Goal: Task Accomplishment & Management: Use online tool/utility

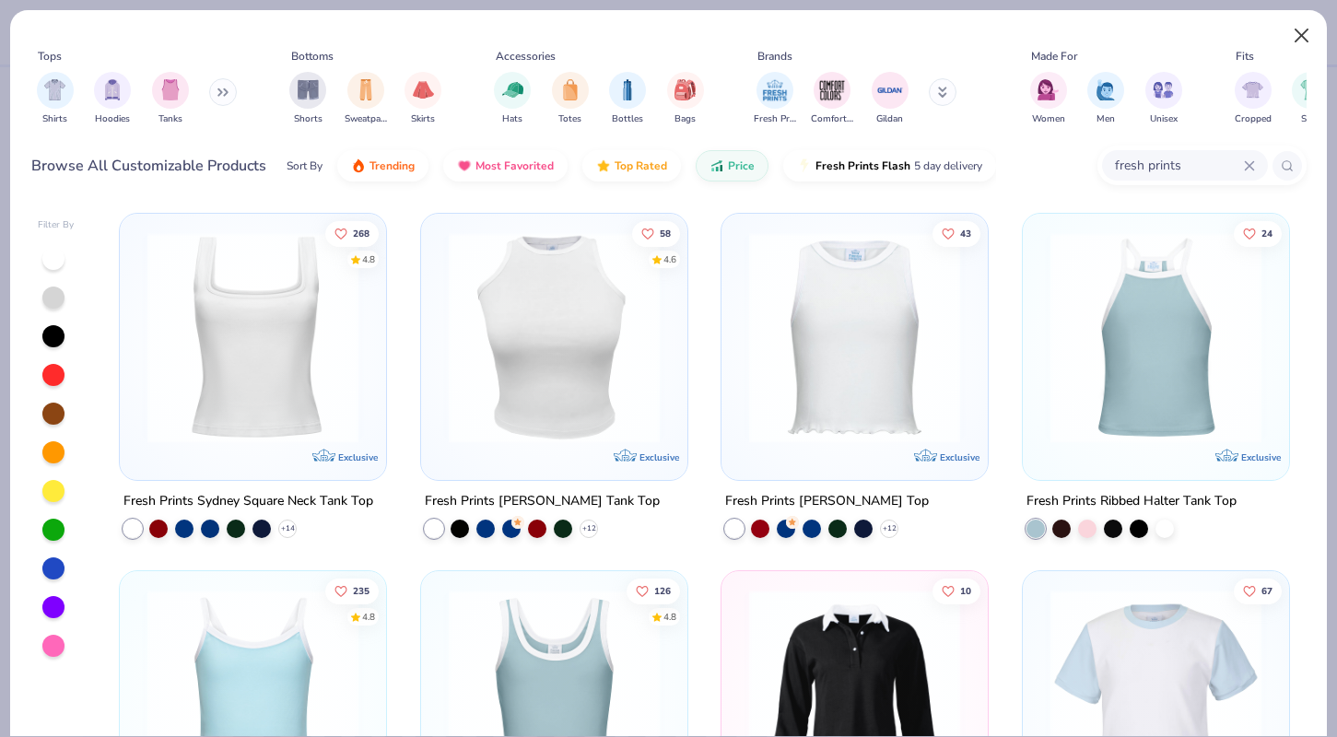
click at [1308, 50] on button "Close" at bounding box center [1302, 35] width 35 height 35
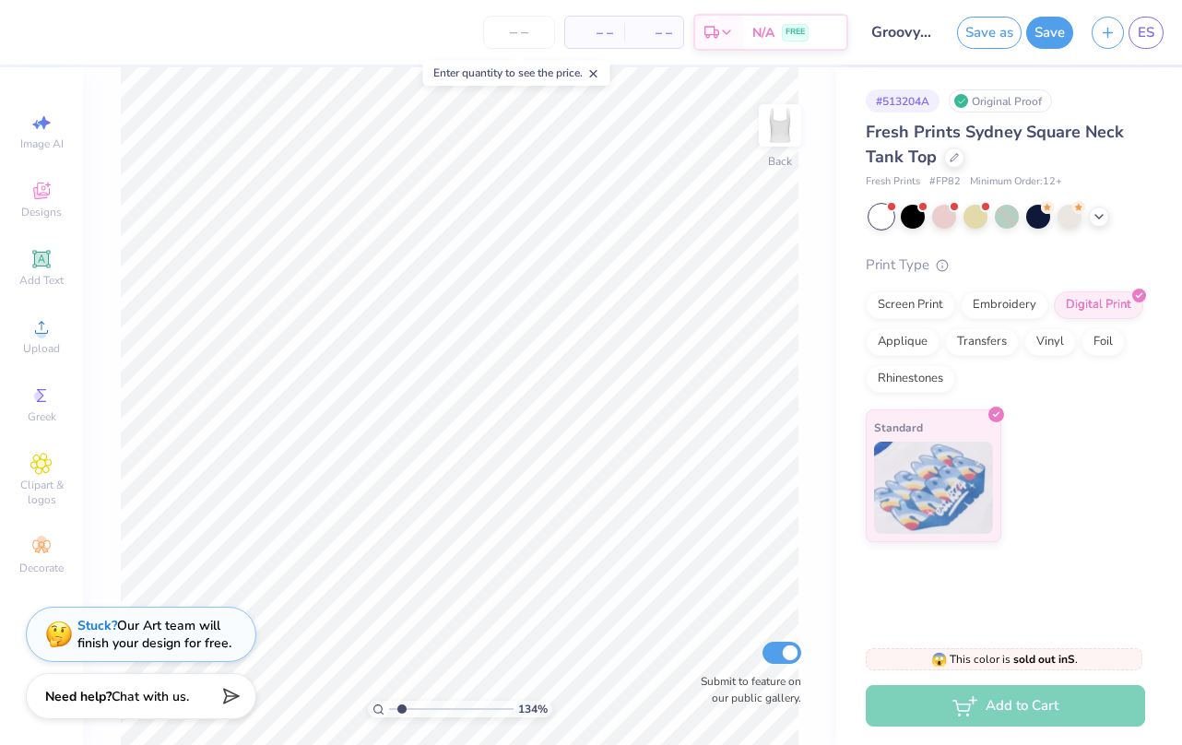
type input "1.78"
drag, startPoint x: 395, startPoint y: 711, endPoint x: 403, endPoint y: 696, distance: 16.5
click at [403, 696] on div "178 %" at bounding box center [459, 405] width 677 height 677
click at [11, 559] on div "Decorate" at bounding box center [41, 555] width 65 height 54
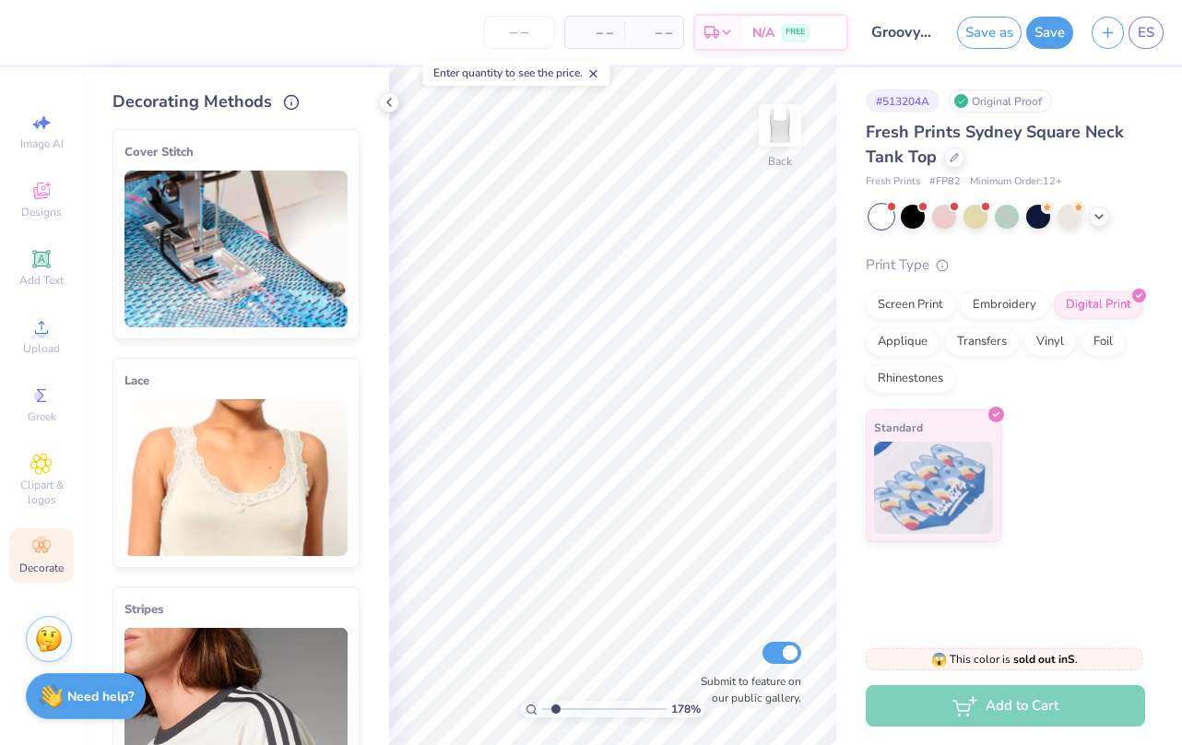
click at [56, 556] on div "Decorate" at bounding box center [41, 555] width 65 height 54
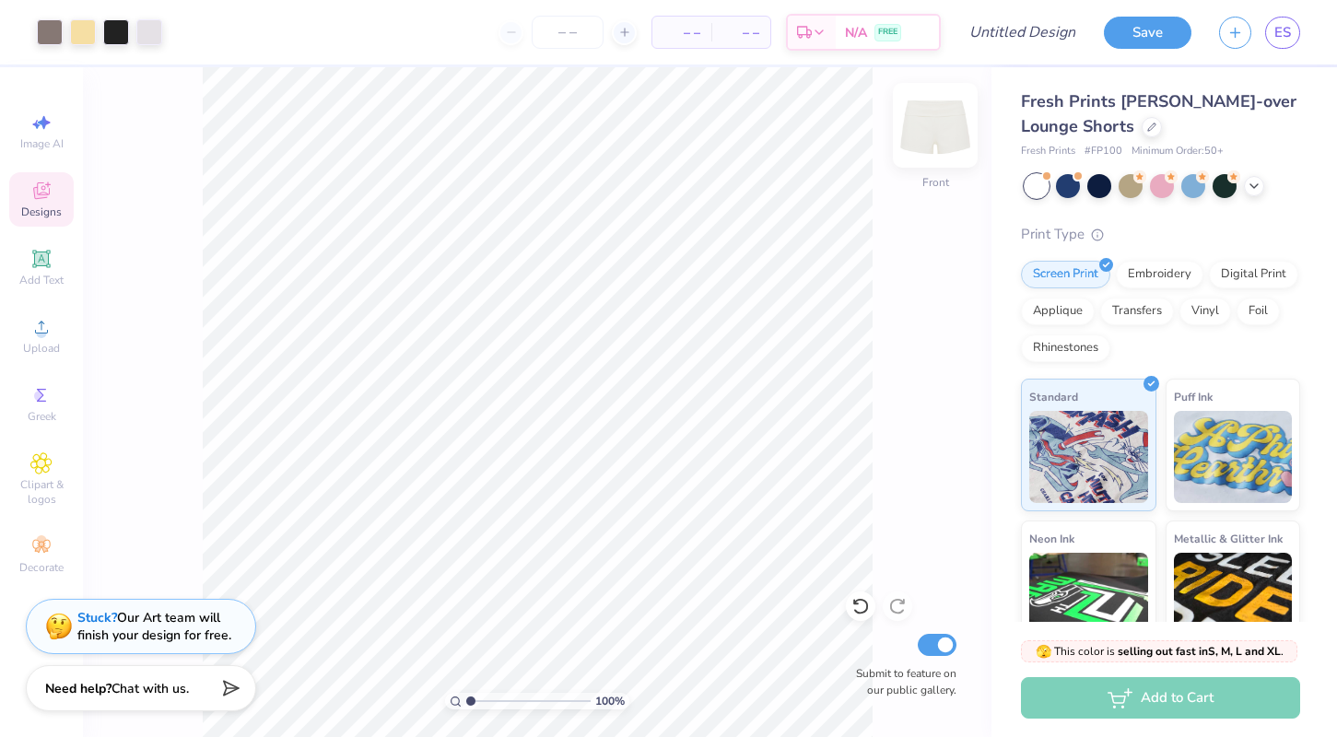
click at [944, 129] on img at bounding box center [936, 125] width 74 height 74
click at [45, 258] on icon at bounding box center [41, 259] width 14 height 14
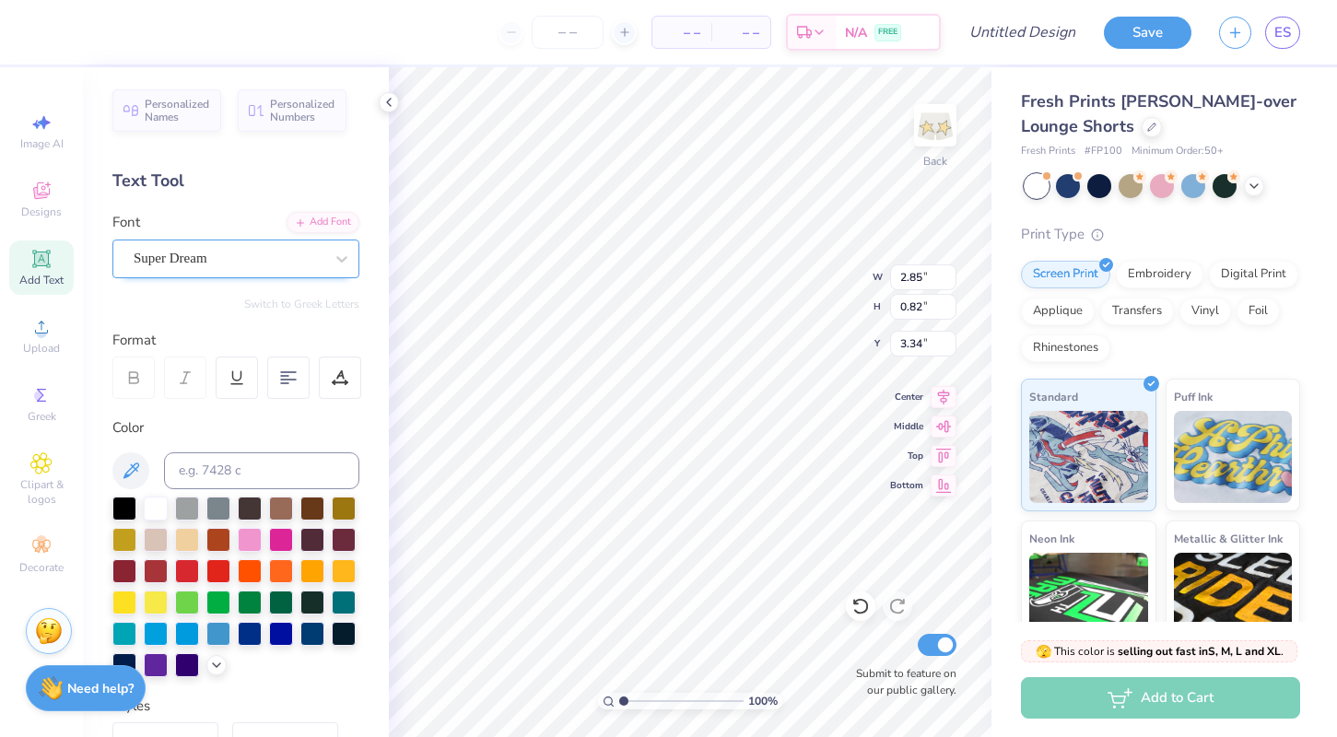
click at [301, 265] on div "Super Dream" at bounding box center [229, 258] width 194 height 29
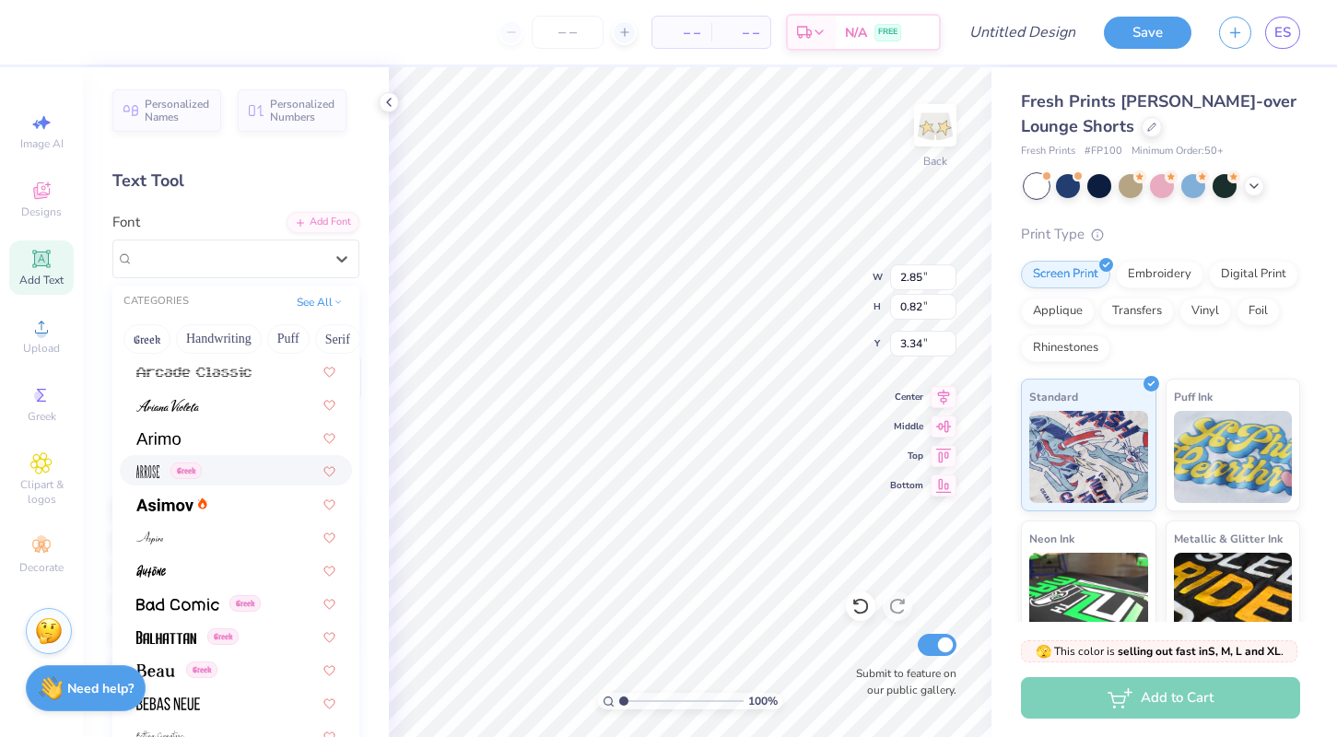
scroll to position [609, 0]
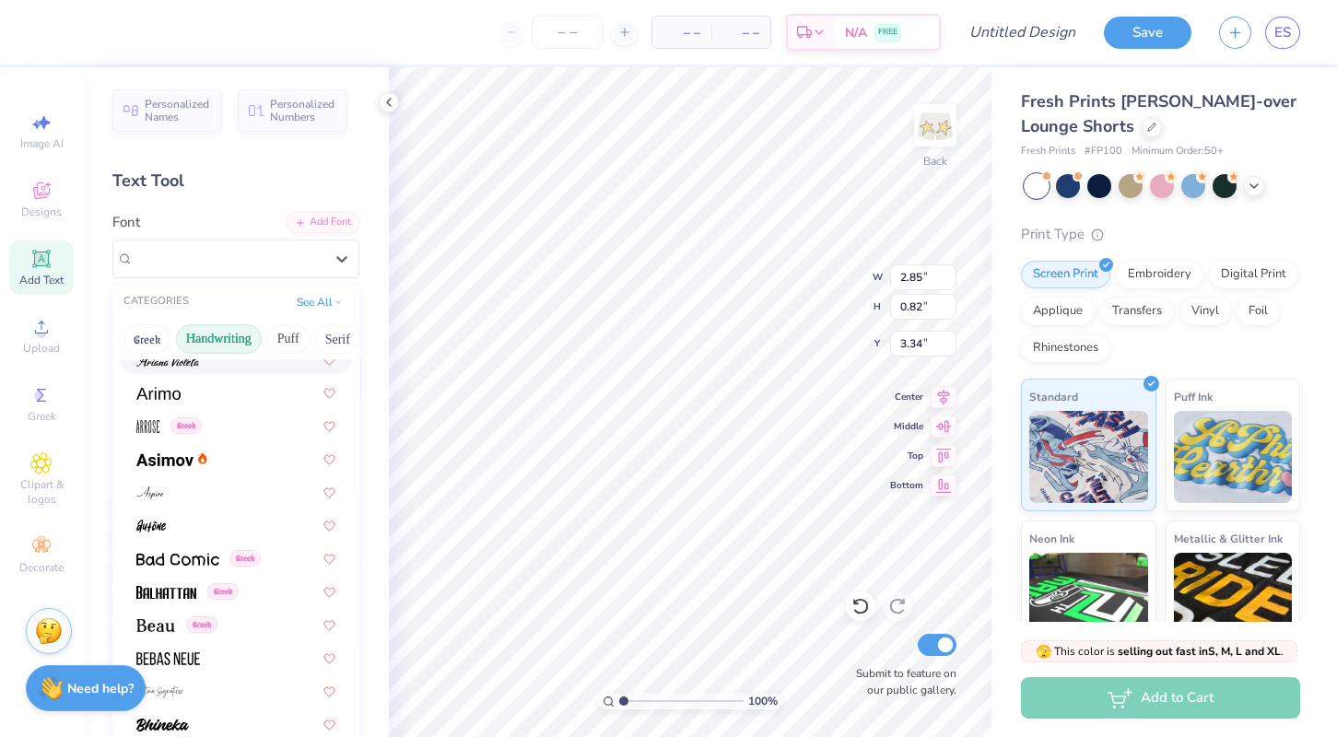
click at [226, 335] on button "Handwriting" at bounding box center [219, 338] width 86 height 29
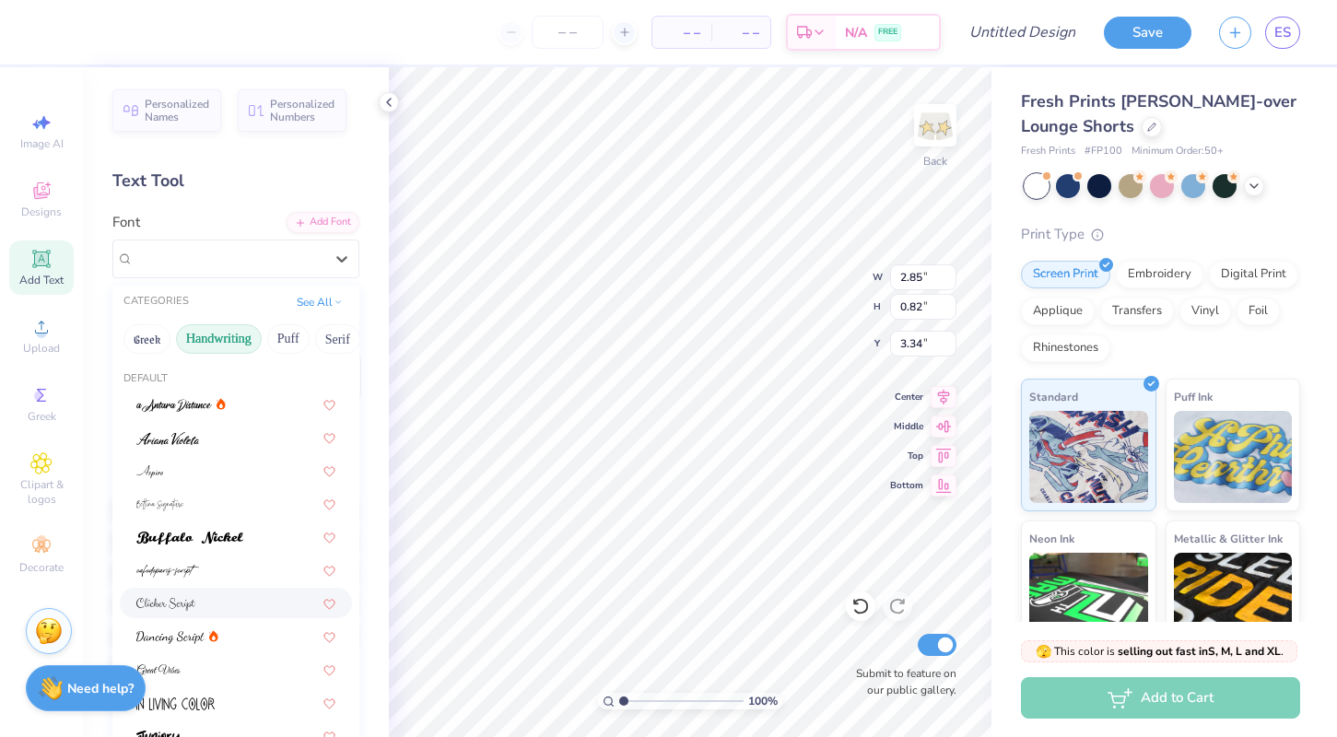
click at [210, 613] on div at bounding box center [235, 603] width 199 height 19
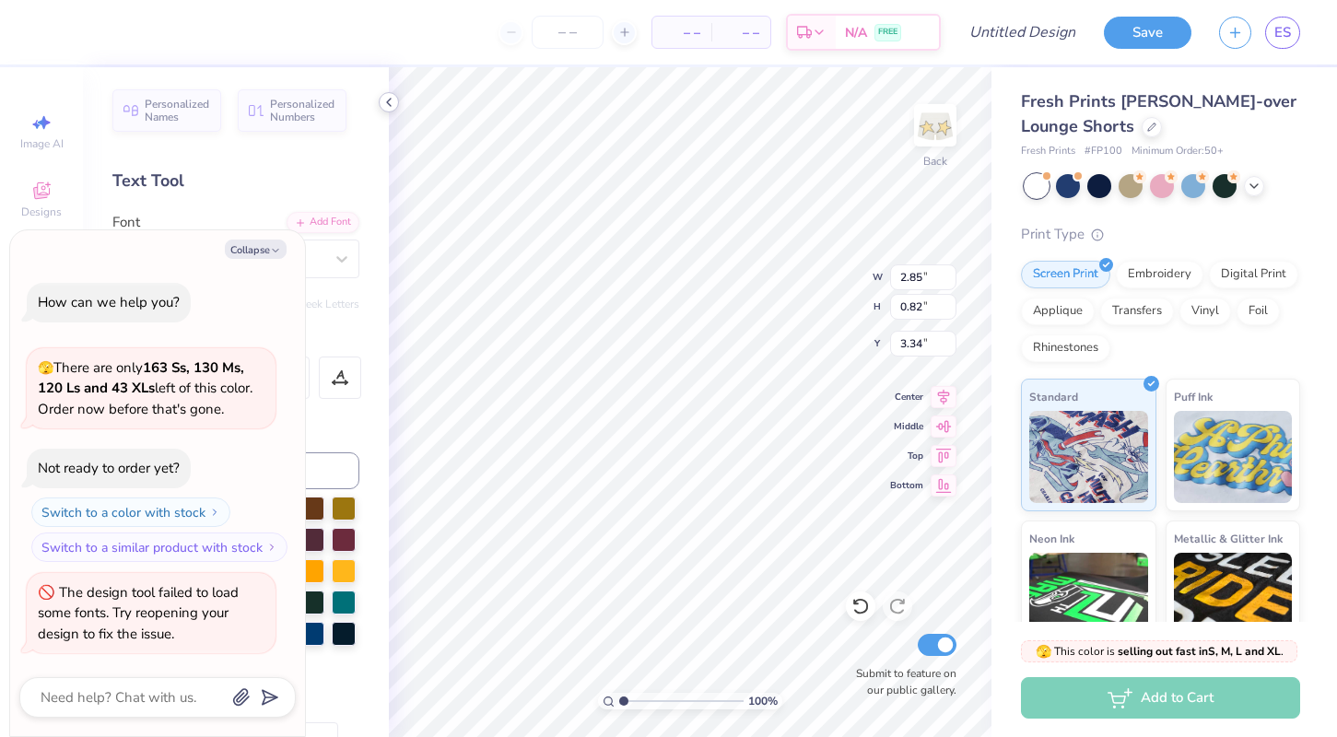
click at [383, 104] on icon at bounding box center [389, 102] width 15 height 15
type textarea "x"
type input "3.24"
type input "1.33"
type input "3.08"
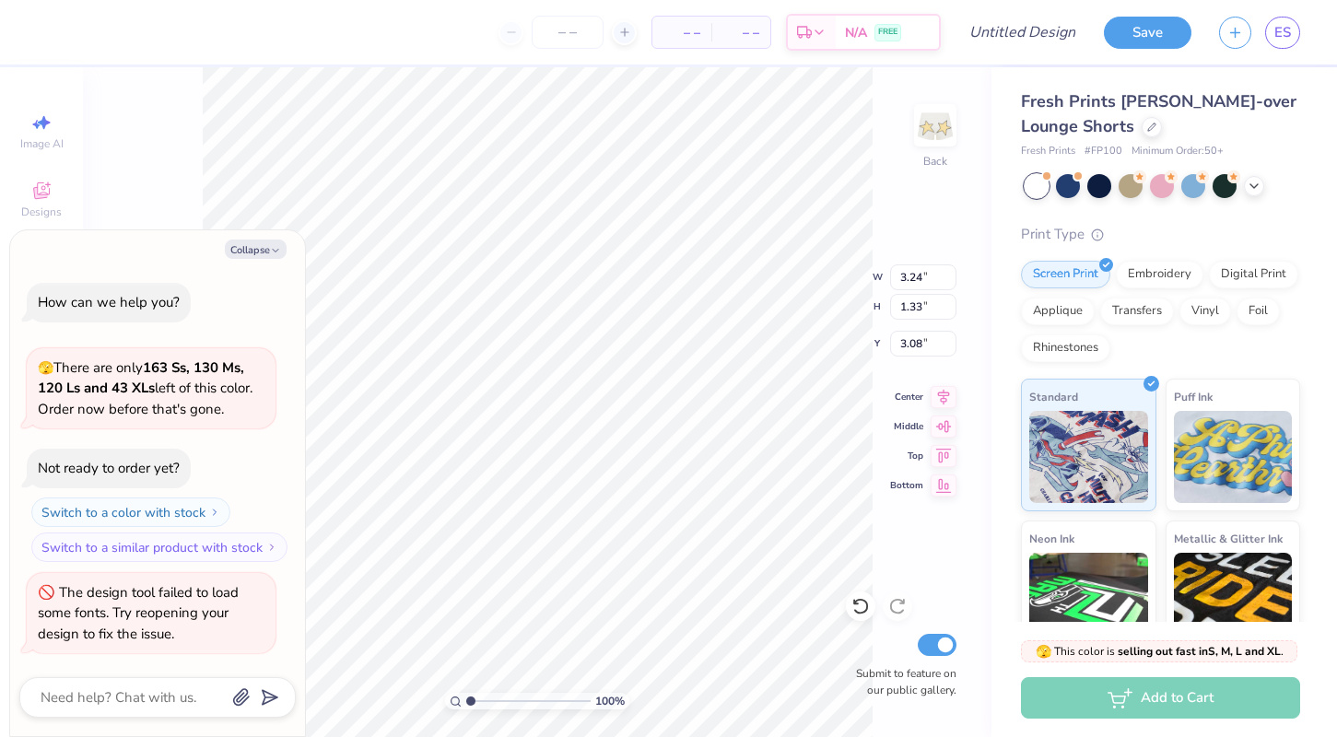
type textarea "x"
type textarea "8"
type textarea "x"
type textarea "81"
type textarea "x"
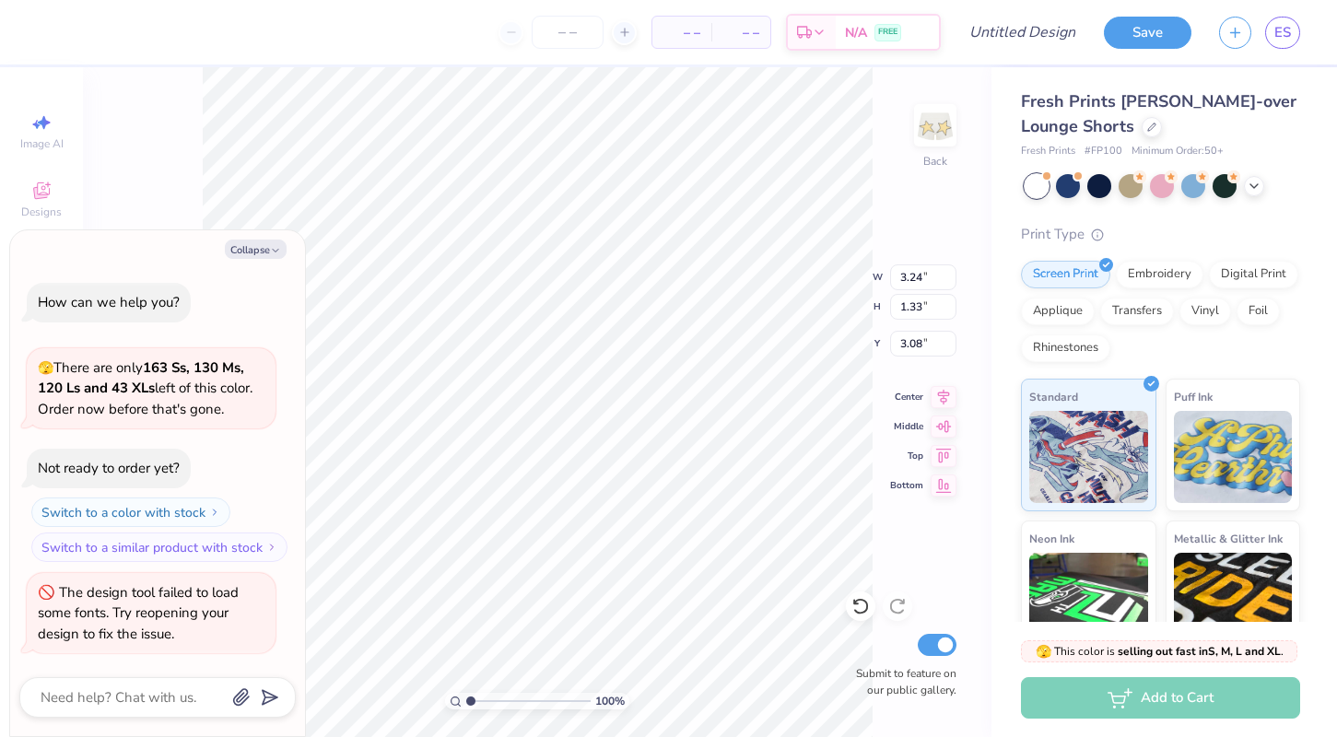
type textarea "817"
type textarea "x"
type textarea "8170"
type textarea "x"
type textarea "1"
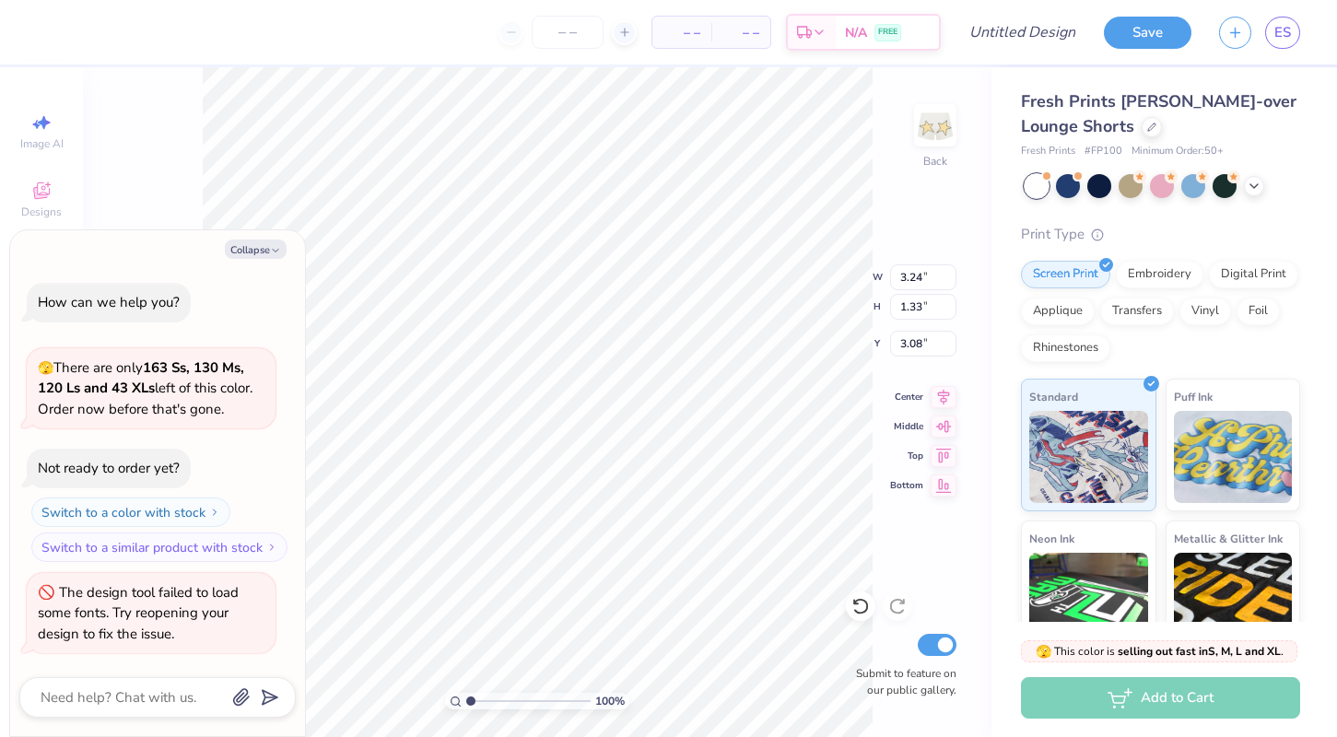
type textarea "x"
type textarea "18"
type textarea "x"
type textarea "187"
type textarea "x"
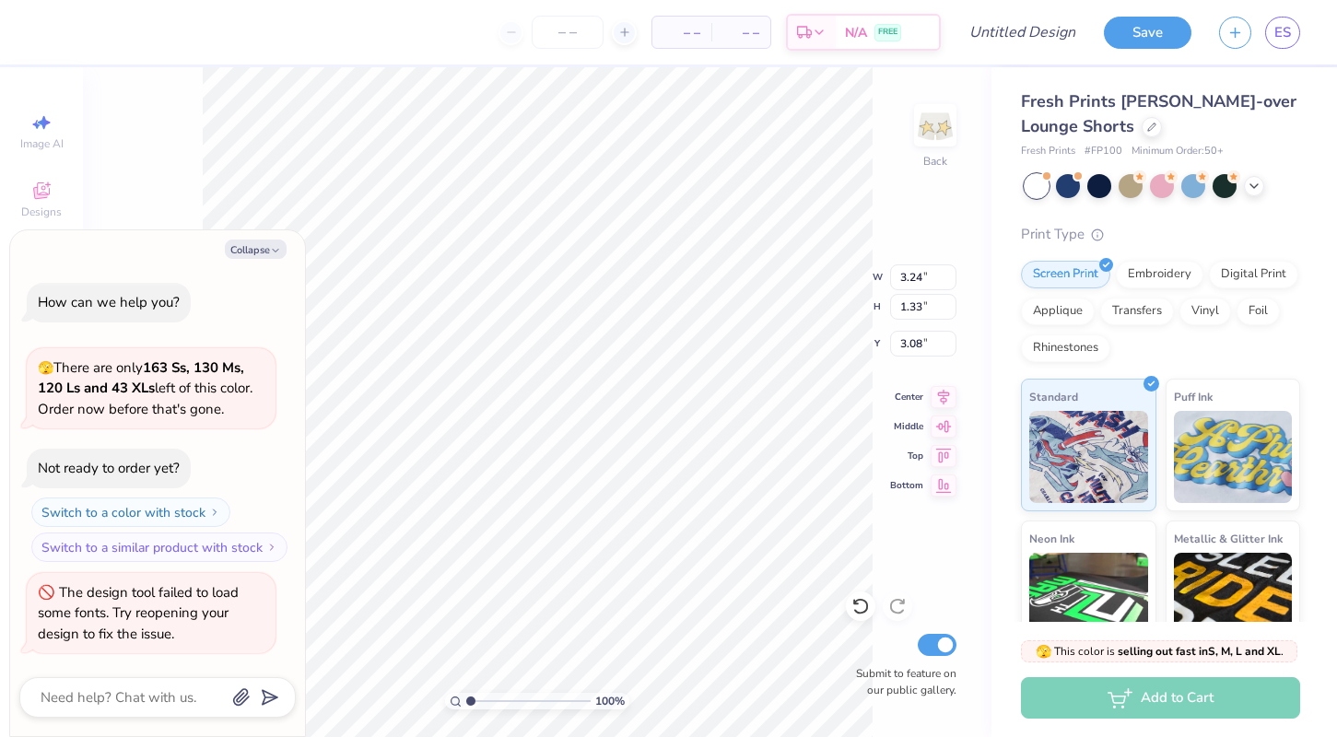
type textarea "1870"
type textarea "x"
type input "1.80"
type input "0.78"
type input "3.36"
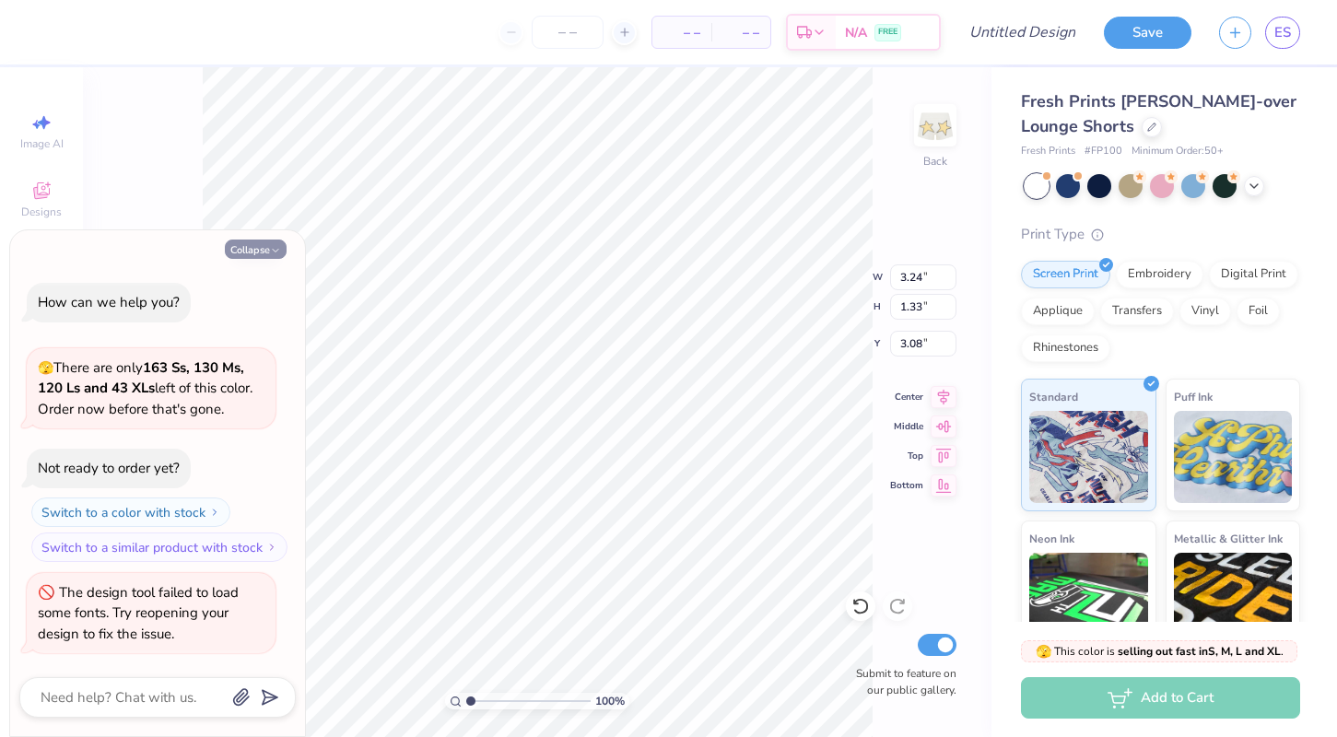
click at [241, 253] on button "Collapse" at bounding box center [256, 249] width 62 height 19
type textarea "x"
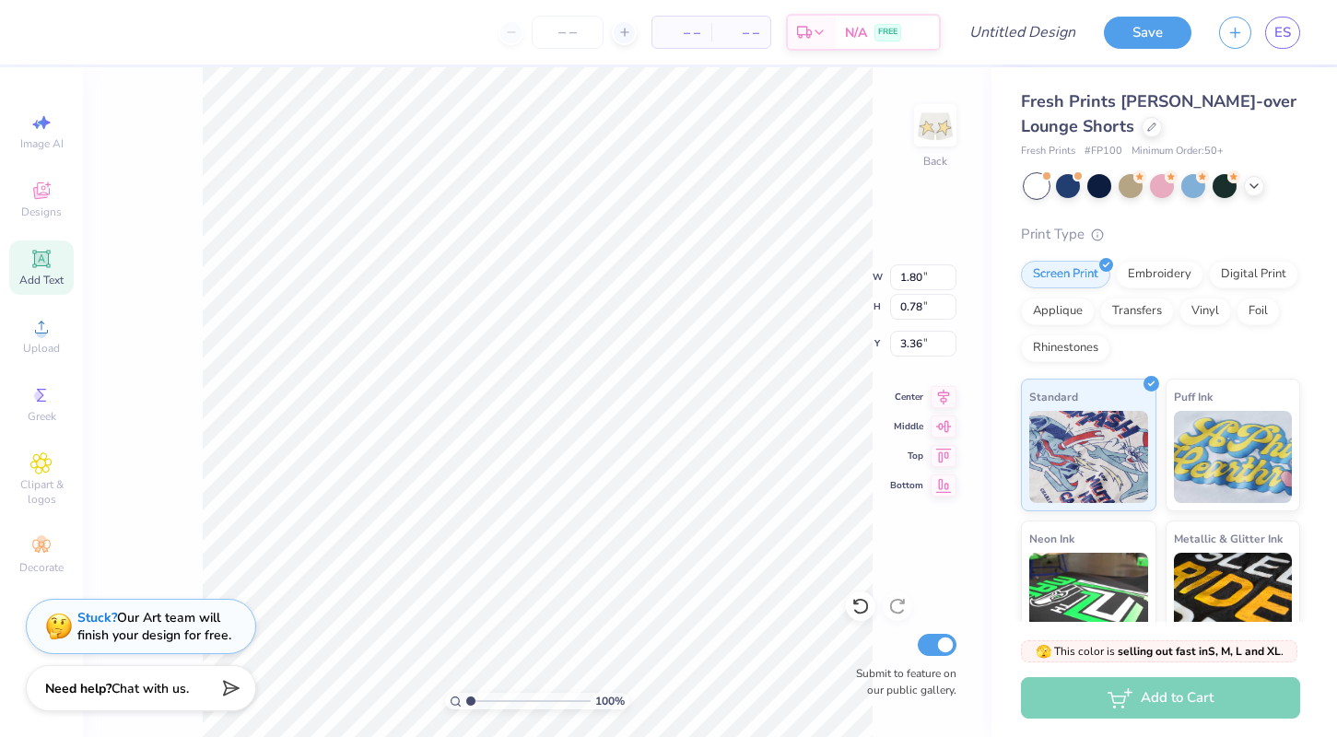
click at [40, 265] on icon at bounding box center [41, 259] width 18 height 18
type input "2.85"
type input "0.82"
type input "3.34"
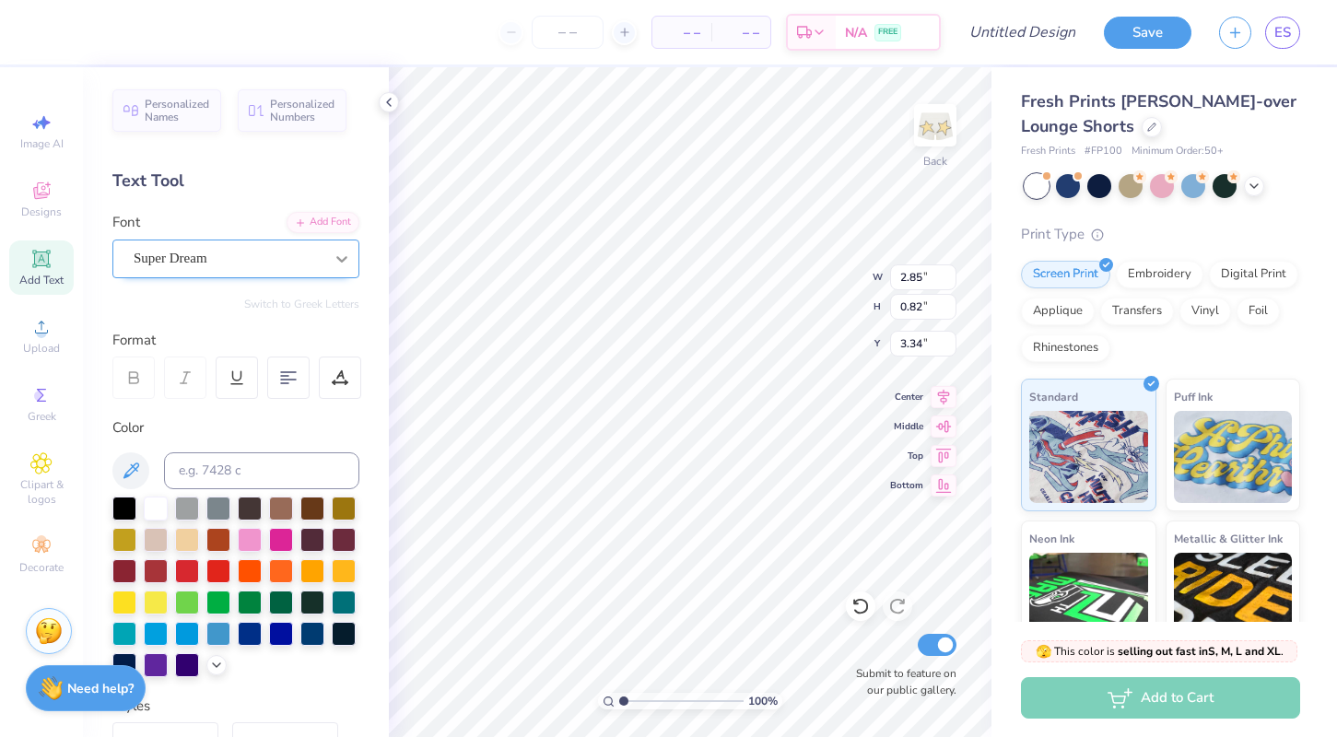
click at [326, 255] on div at bounding box center [341, 258] width 33 height 33
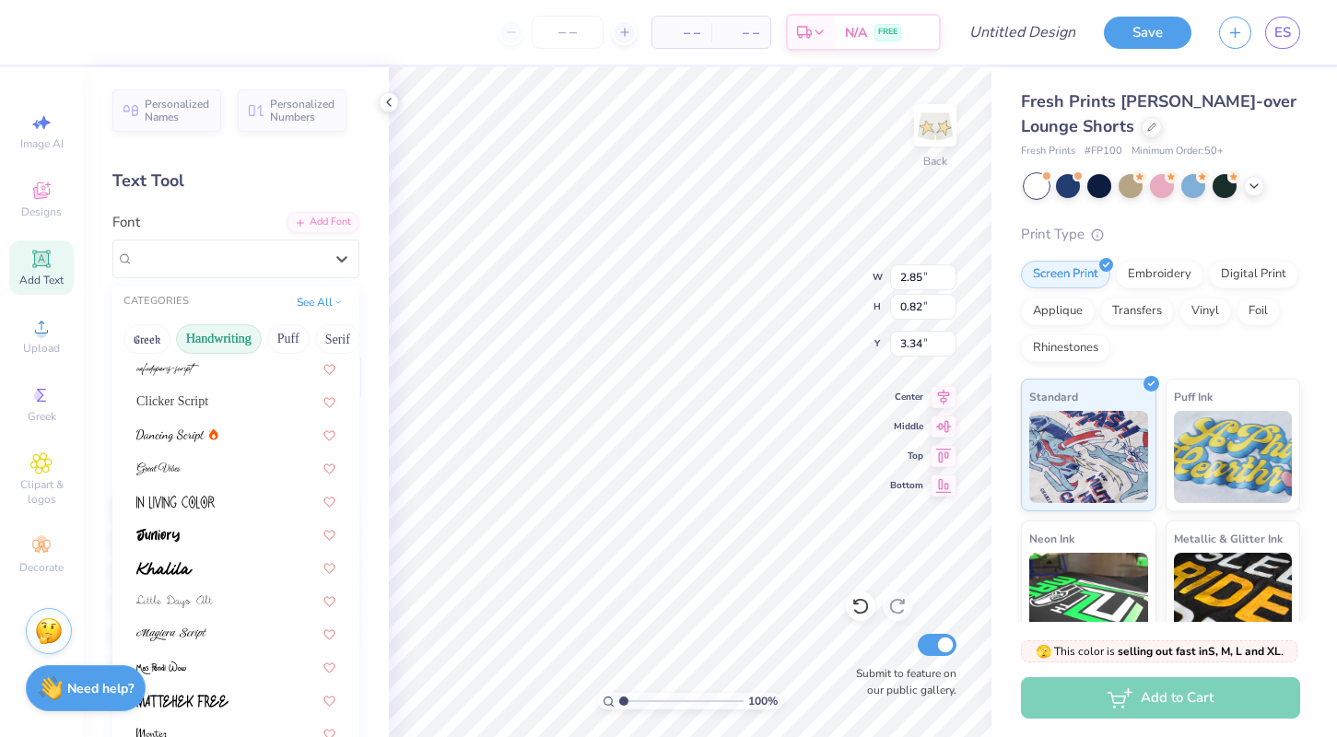
scroll to position [203, 0]
click at [211, 498] on img at bounding box center [175, 501] width 78 height 13
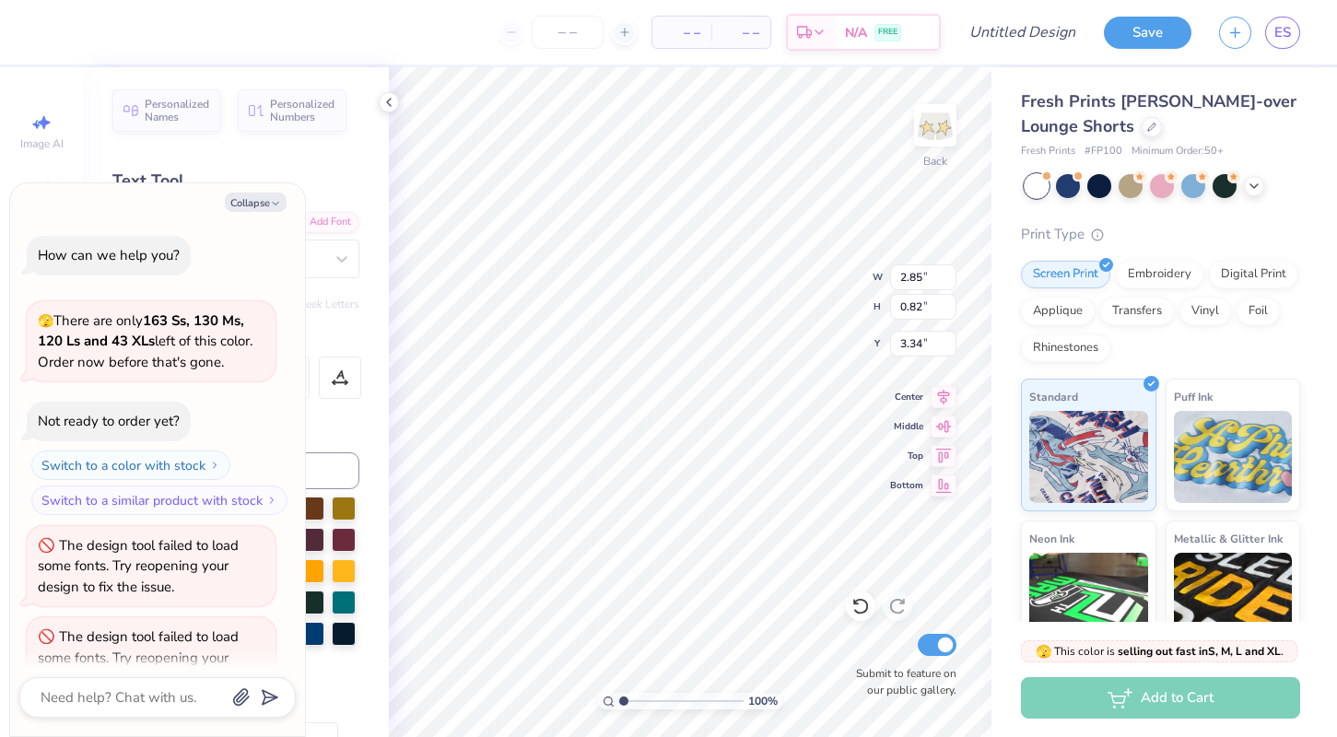
scroll to position [40, 0]
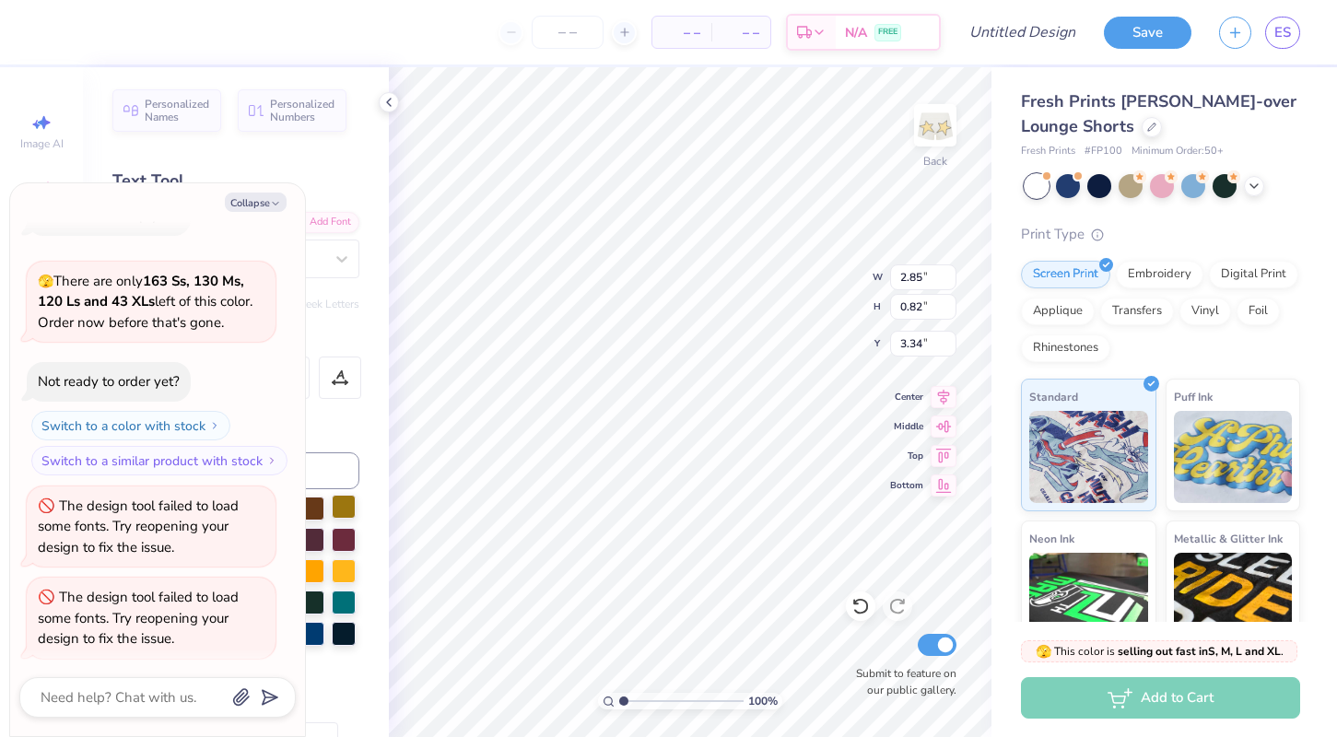
type textarea "x"
type textarea "1"
type textarea "x"
type textarea "18"
type textarea "x"
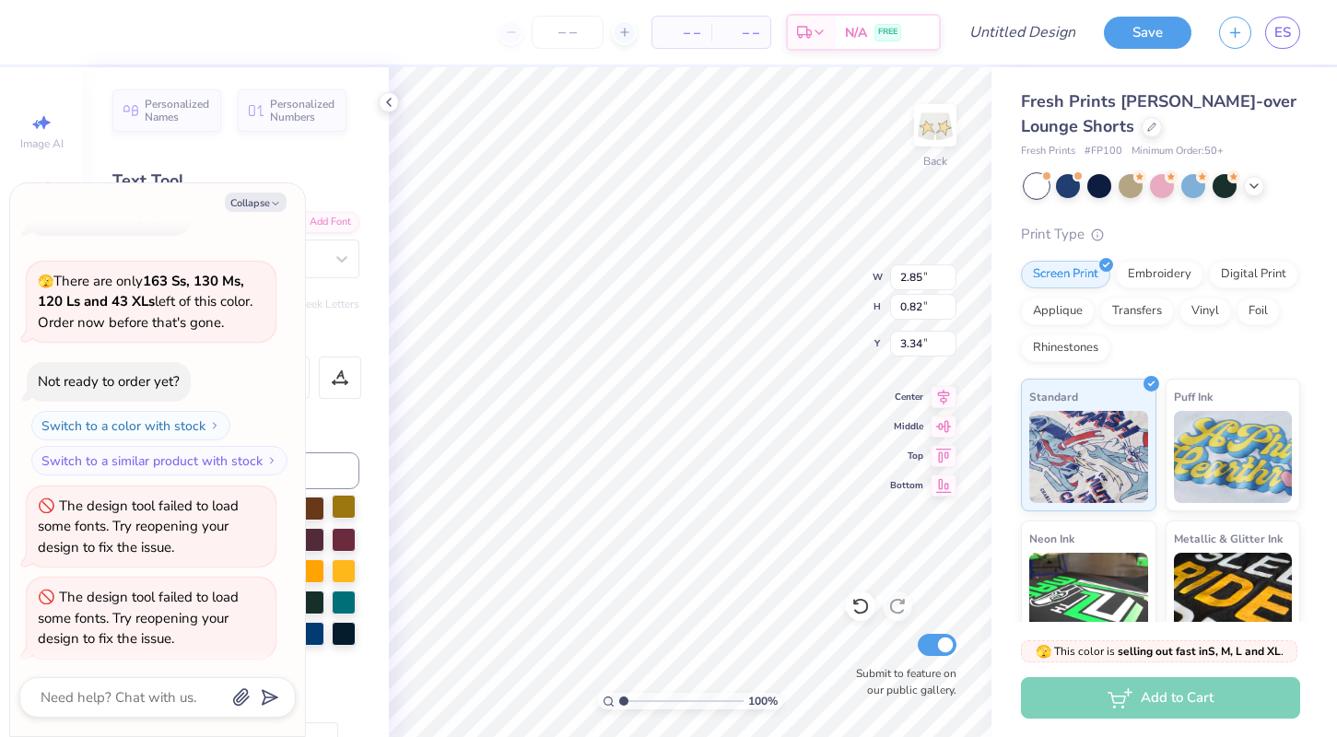
type textarea "187"
type textarea "x"
type textarea "1870"
type textarea "x"
type input "1.76"
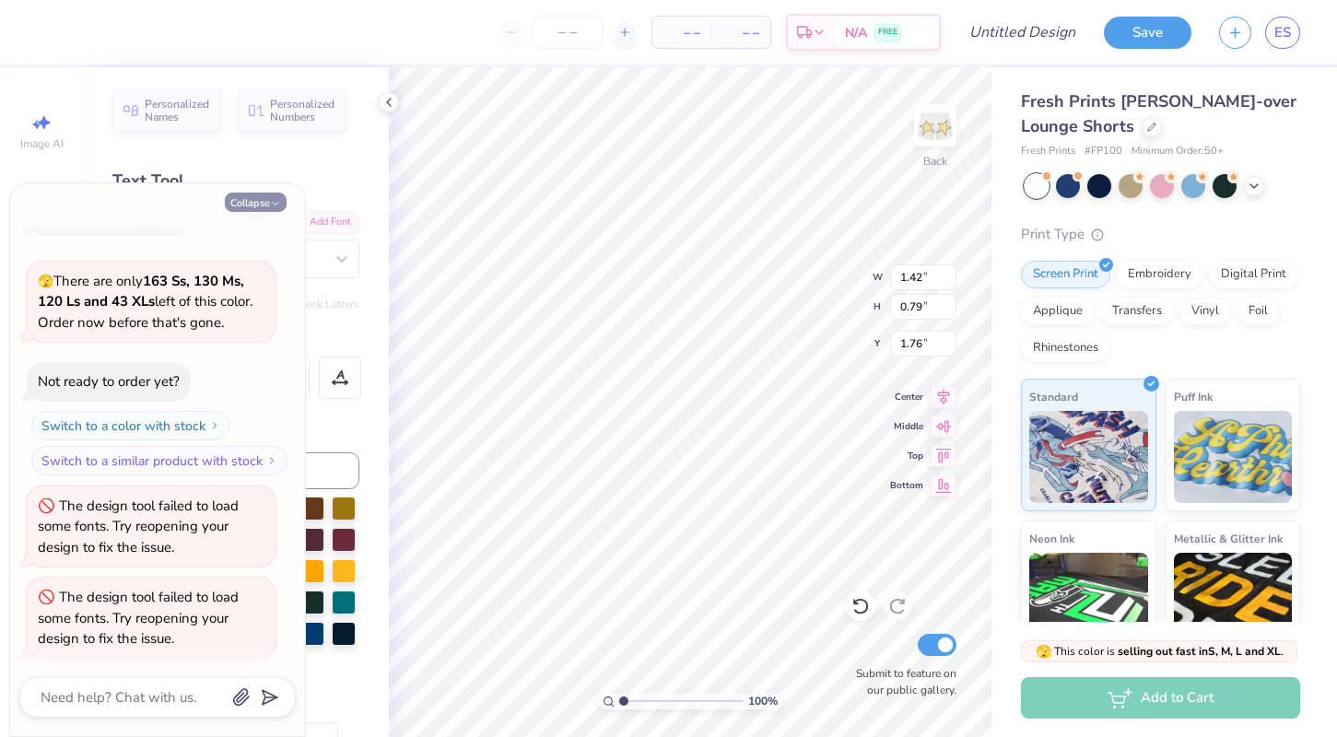
click at [271, 202] on icon "button" at bounding box center [275, 203] width 11 height 11
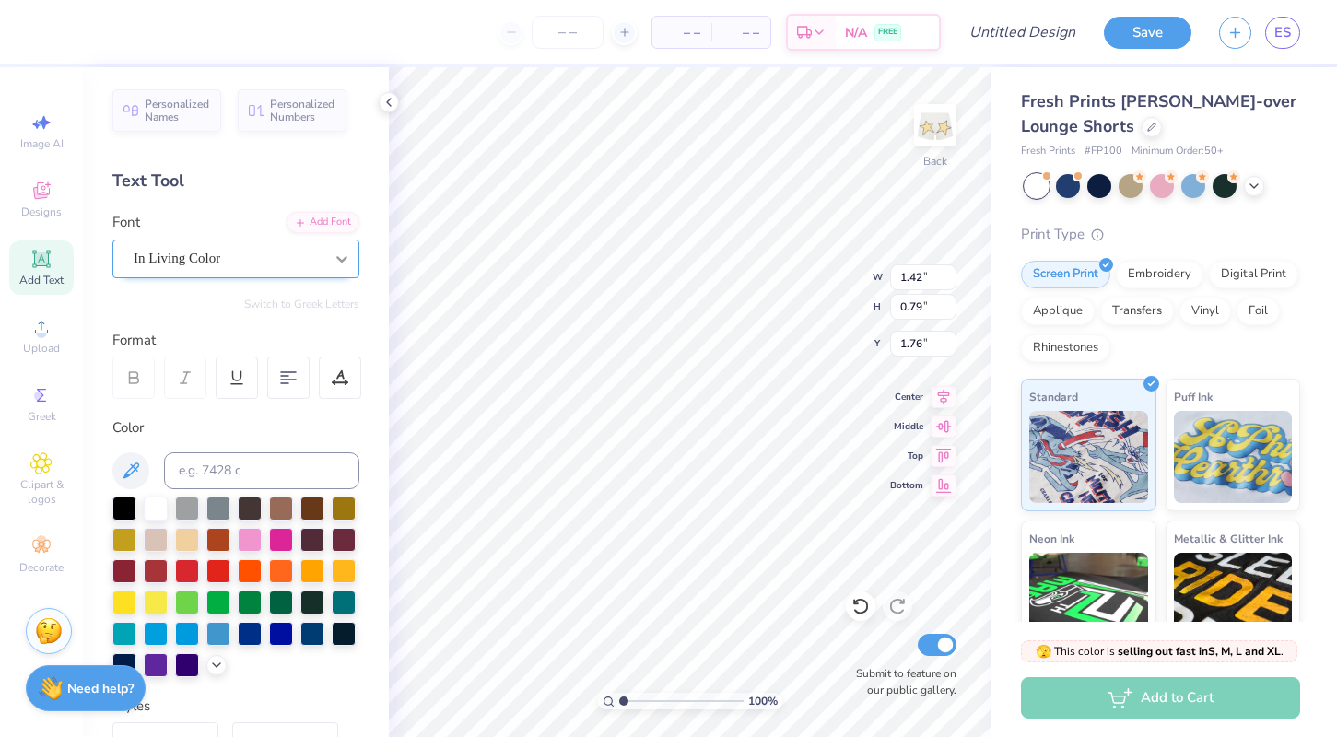
click at [347, 259] on icon at bounding box center [342, 259] width 18 height 18
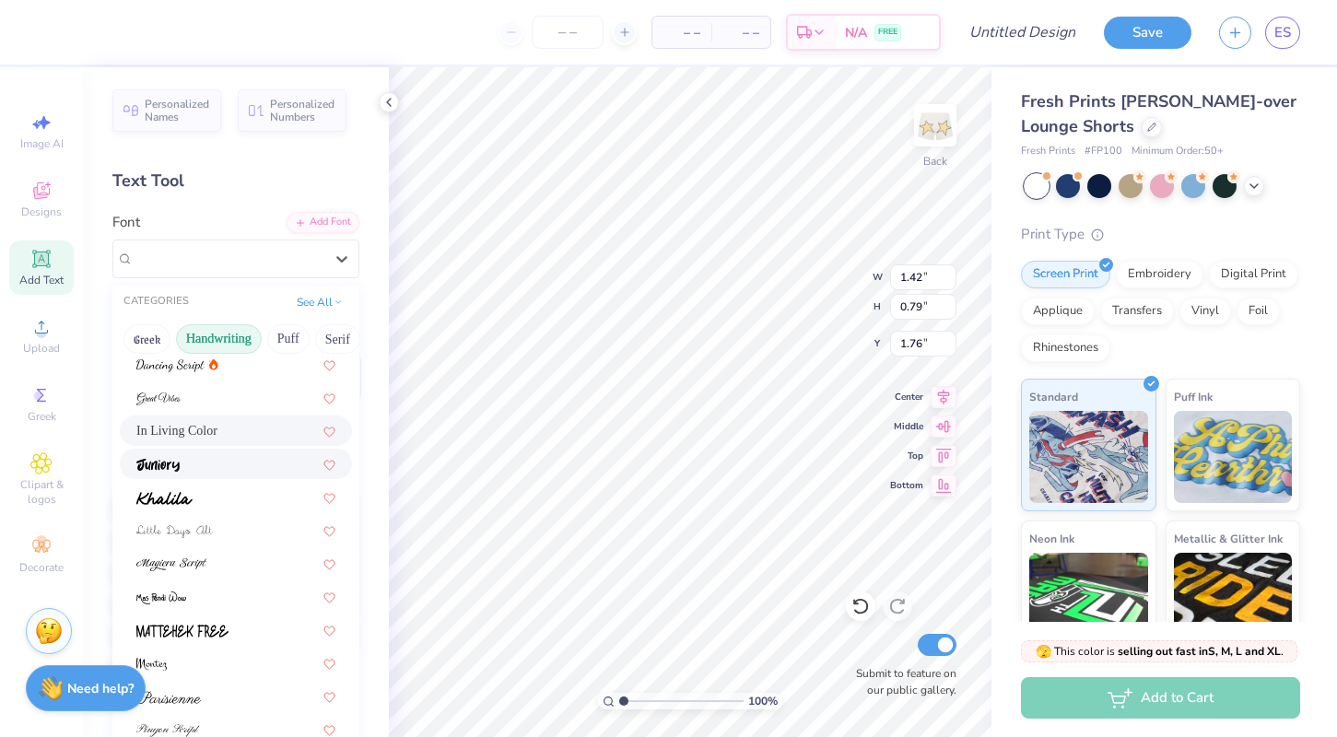
scroll to position [274, 0]
click at [191, 488] on span at bounding box center [164, 495] width 56 height 19
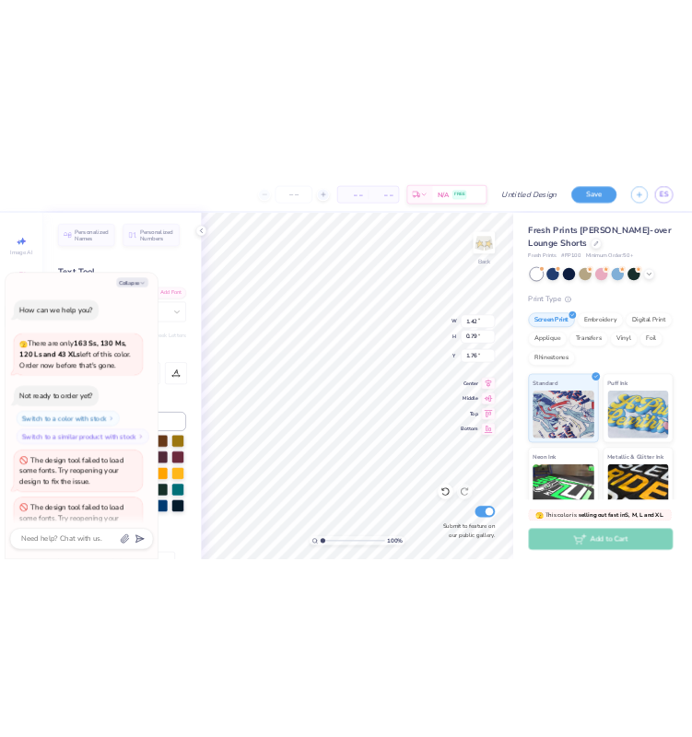
scroll to position [130, 0]
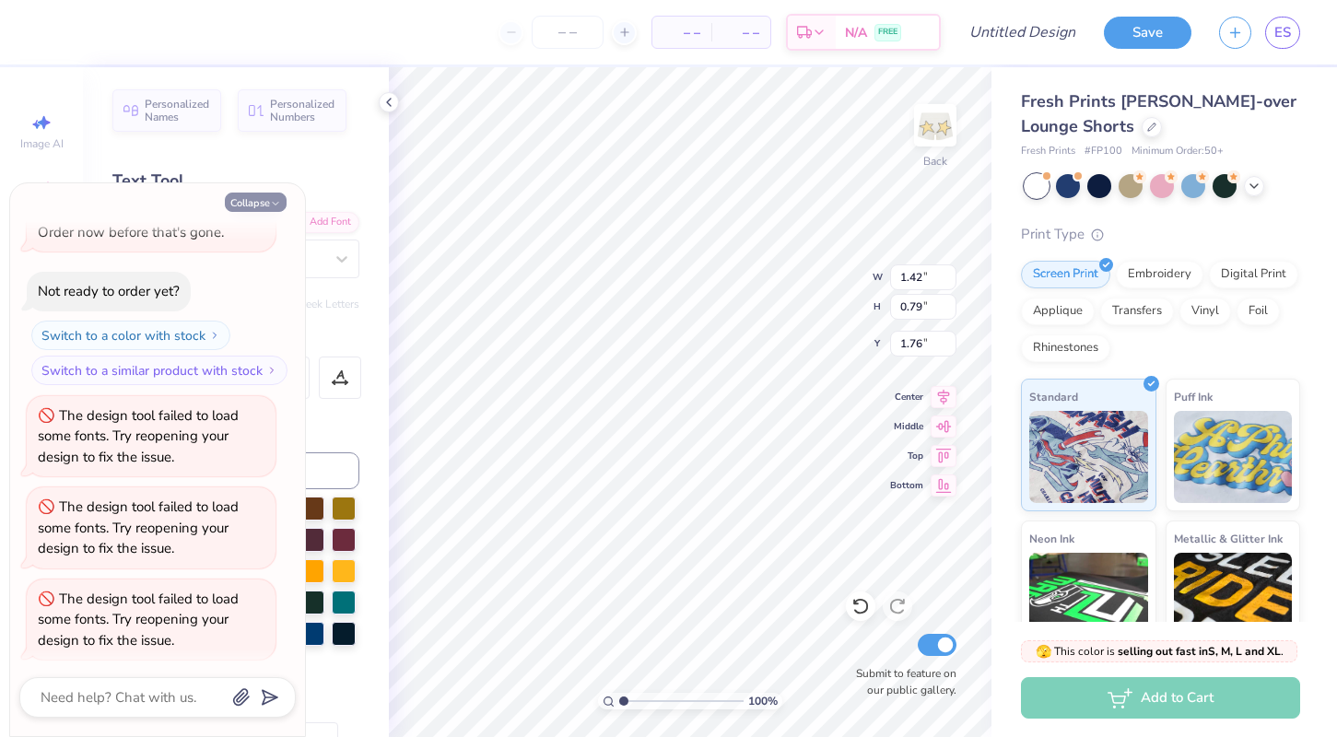
type textarea "x"
type input "1.83"
type input "0.81"
type input "1.75"
click at [262, 206] on button "Collapse" at bounding box center [256, 202] width 62 height 19
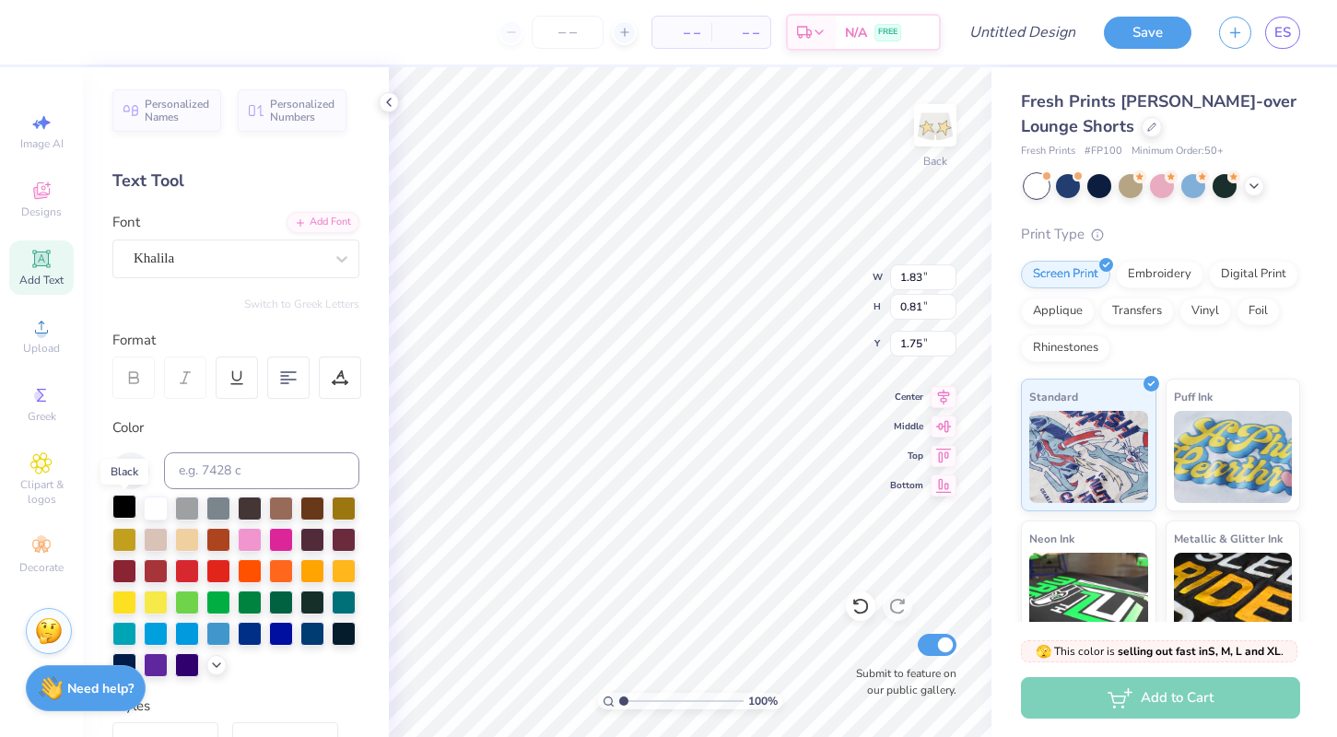
click at [123, 514] on div at bounding box center [124, 507] width 24 height 24
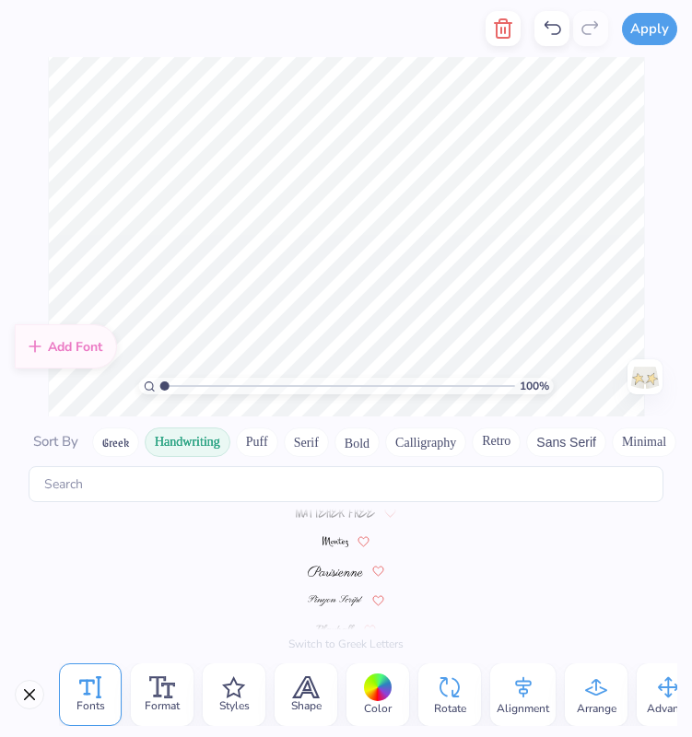
scroll to position [459, 0]
click at [326, 542] on img at bounding box center [336, 540] width 26 height 11
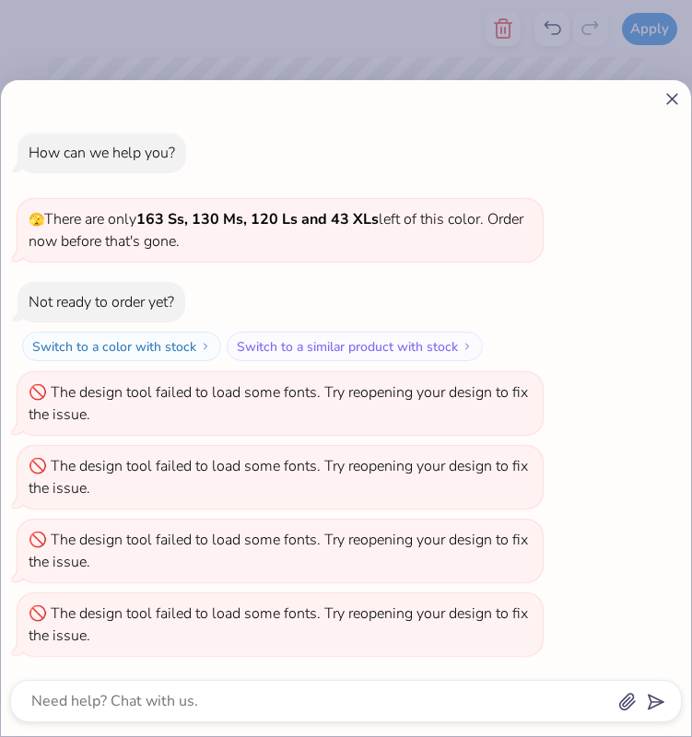
scroll to position [429, 0]
click at [674, 97] on line at bounding box center [672, 99] width 10 height 10
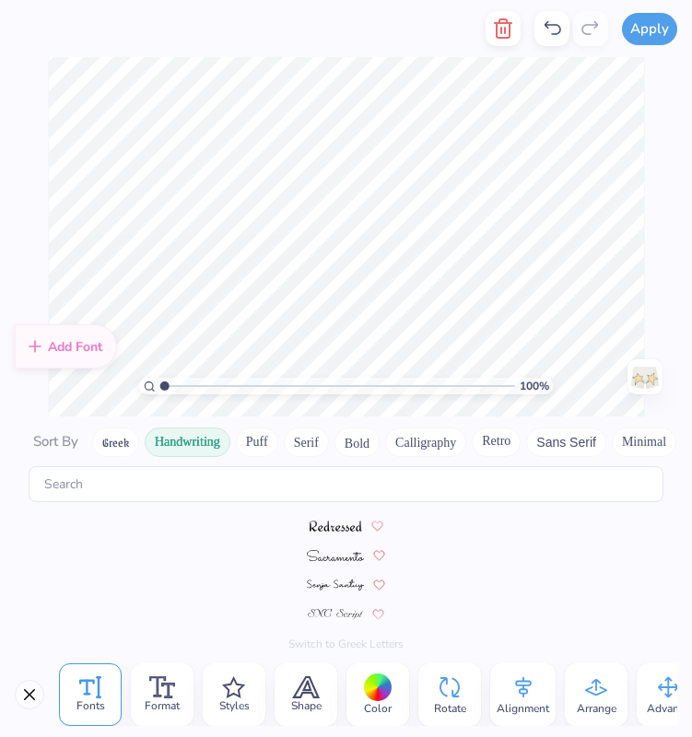
scroll to position [636, 0]
click at [321, 536] on img at bounding box center [336, 540] width 58 height 11
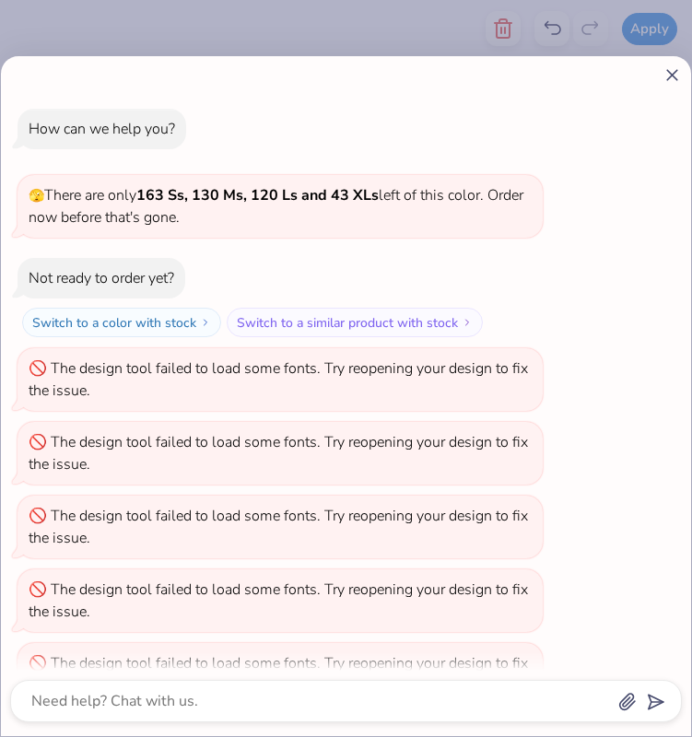
scroll to position [50, 0]
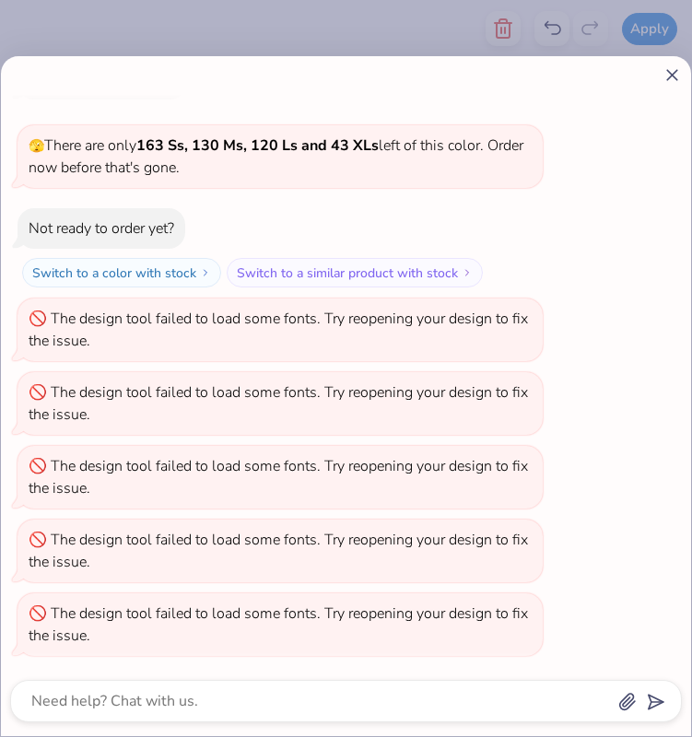
click at [670, 74] on line at bounding box center [672, 75] width 10 height 10
type textarea "x"
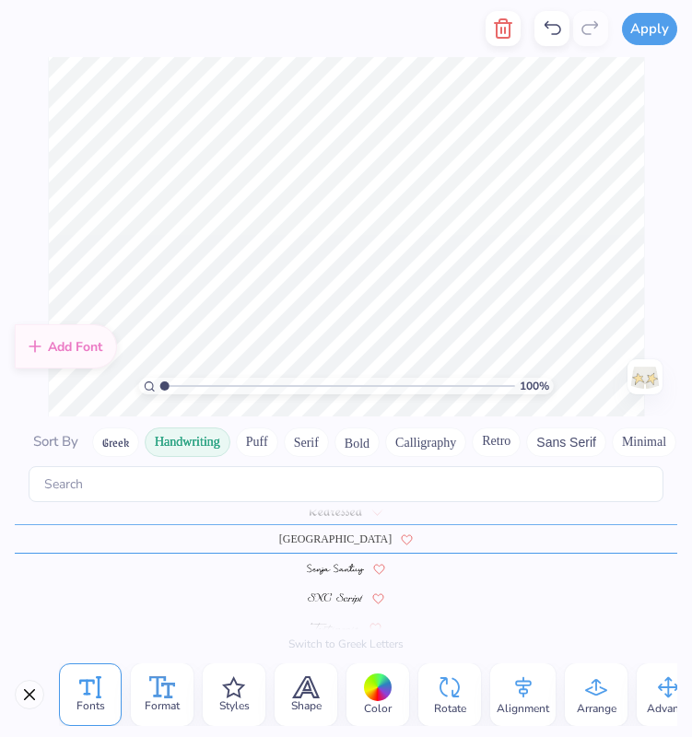
scroll to position [636, 0]
click at [159, 687] on icon at bounding box center [157, 686] width 17 height 21
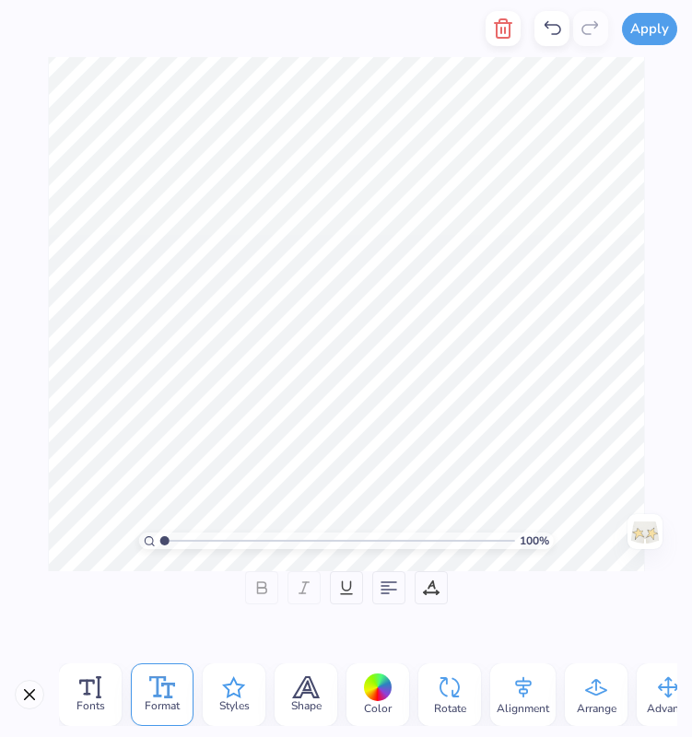
click at [218, 688] on div "Styles" at bounding box center [234, 695] width 63 height 63
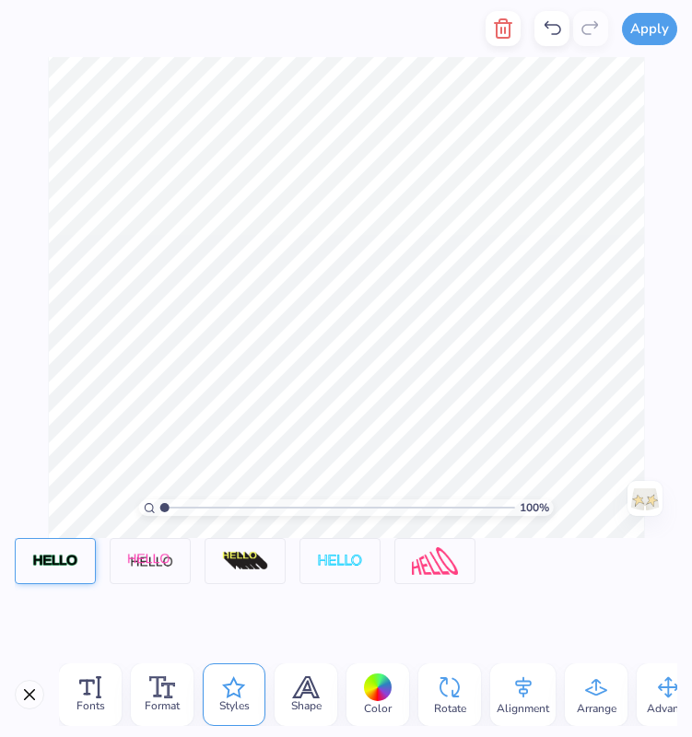
click at [63, 560] on img at bounding box center [55, 562] width 46 height 16
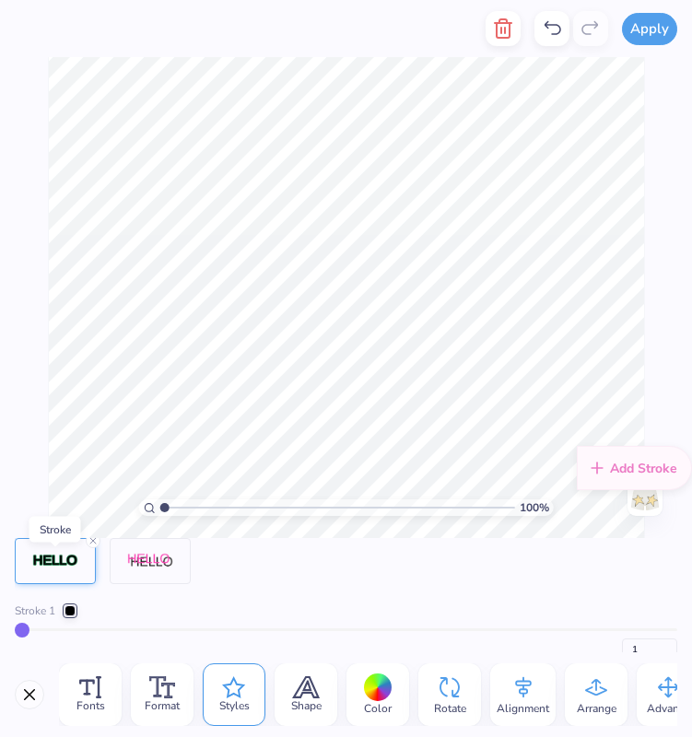
type input "2"
type input "3"
type input "4"
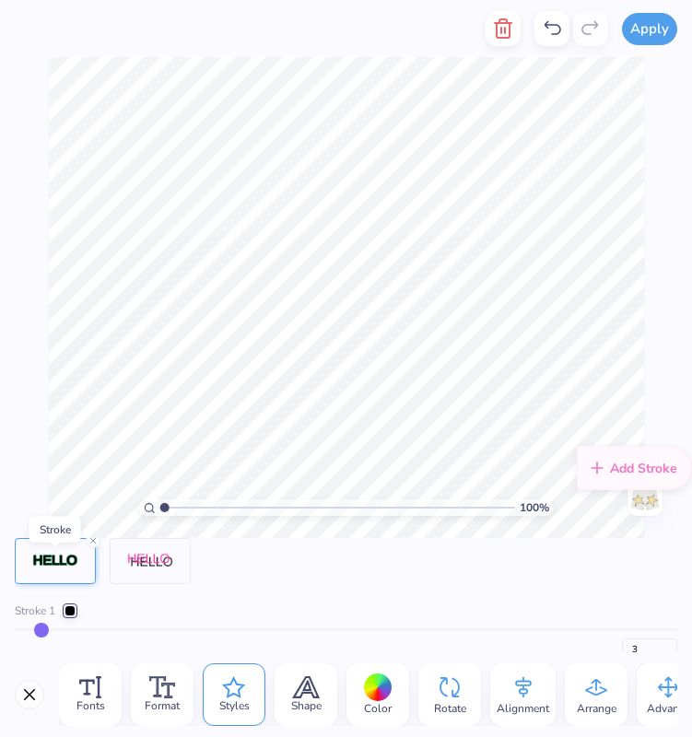
type input "4"
drag, startPoint x: 32, startPoint y: 629, endPoint x: 42, endPoint y: 629, distance: 10.1
type input "4"
click at [42, 629] on input "range" at bounding box center [346, 630] width 663 height 3
type input "5"
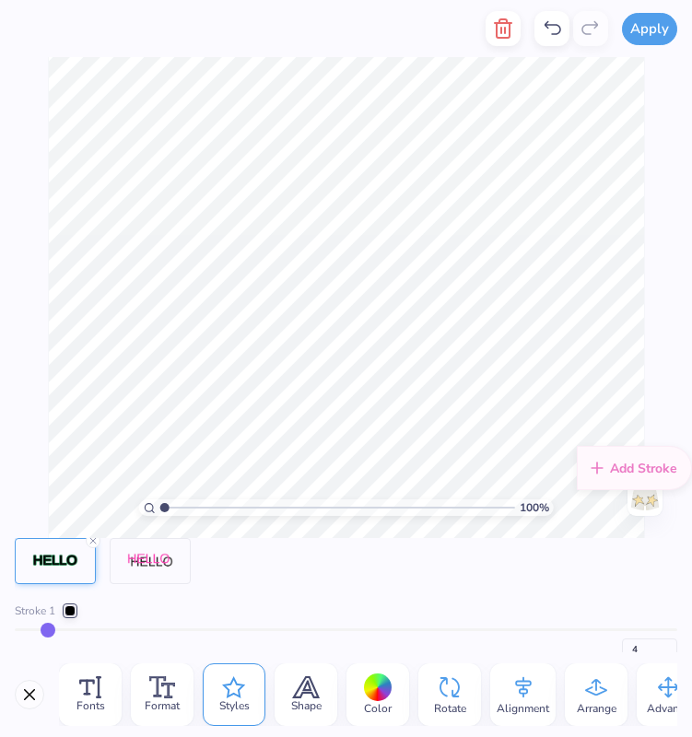
type input "5"
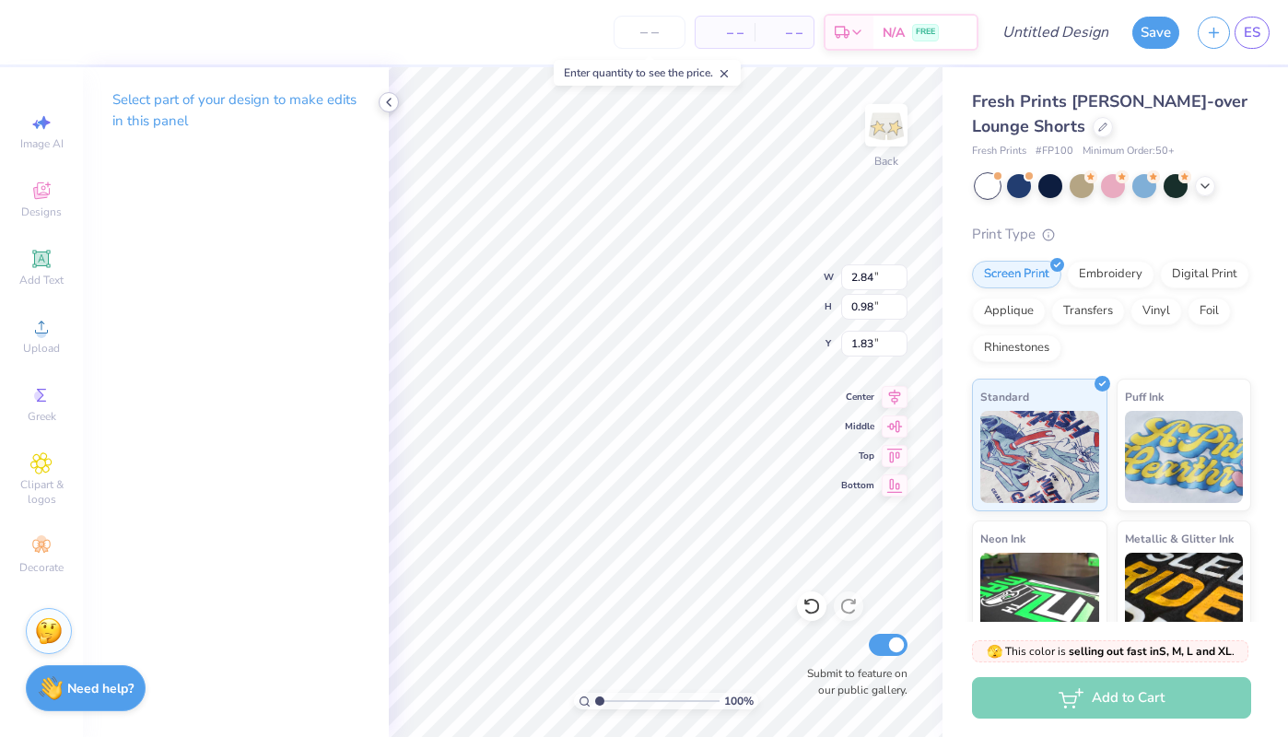
click at [387, 103] on icon at bounding box center [389, 102] width 15 height 15
type input "5.10"
click at [197, 156] on div "Select part of your design to make edits in this panel" at bounding box center [236, 117] width 306 height 100
click at [239, 101] on p "Select part of your design to make edits in this panel" at bounding box center [235, 110] width 247 height 42
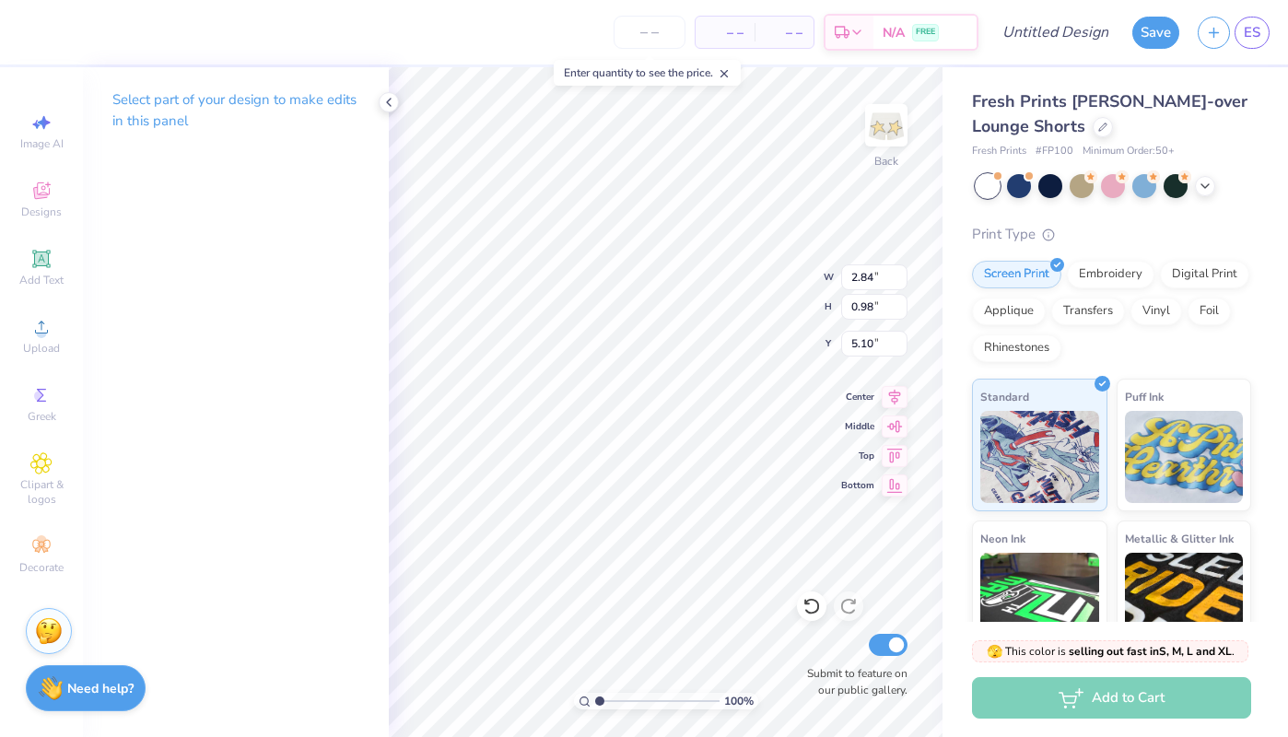
click at [226, 154] on div "Select part of your design to make edits in this panel" at bounding box center [236, 117] width 306 height 100
click at [384, 98] on icon at bounding box center [389, 102] width 15 height 15
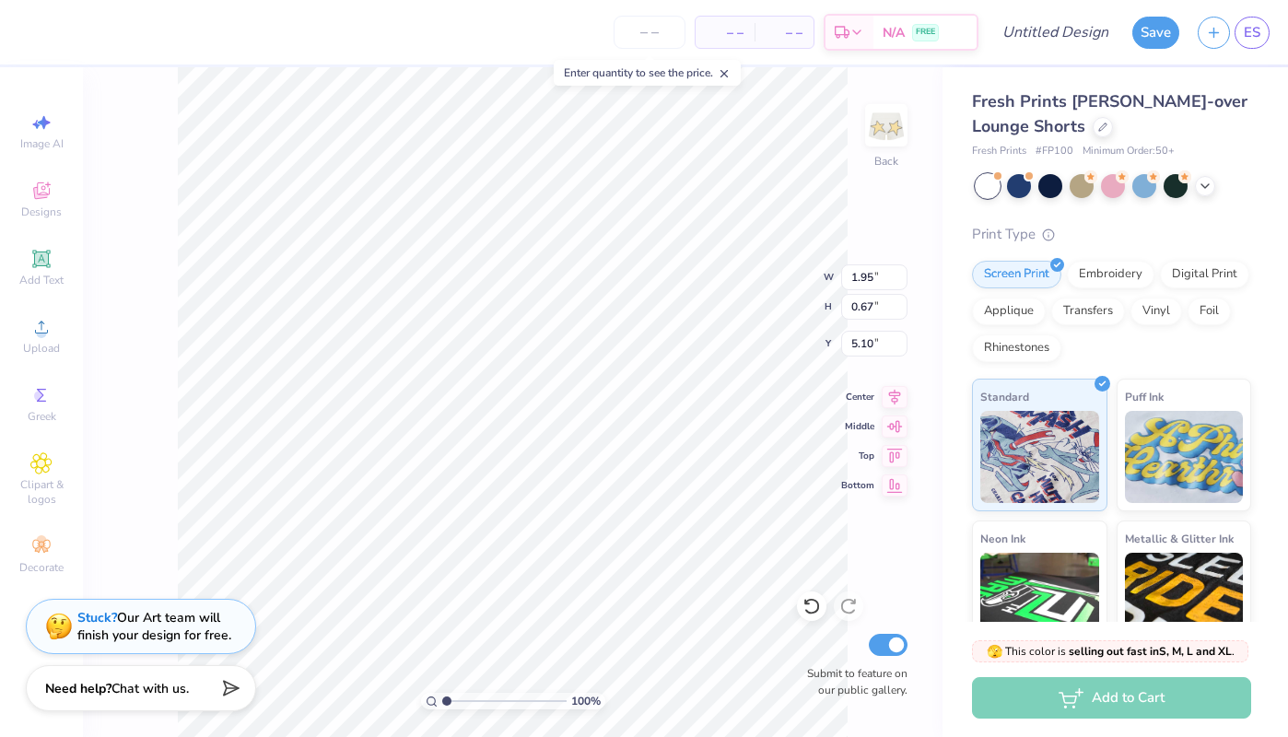
type input "1.95"
type input "0.67"
type input "5.41"
type textarea "0"
click at [888, 114] on img at bounding box center [887, 125] width 74 height 74
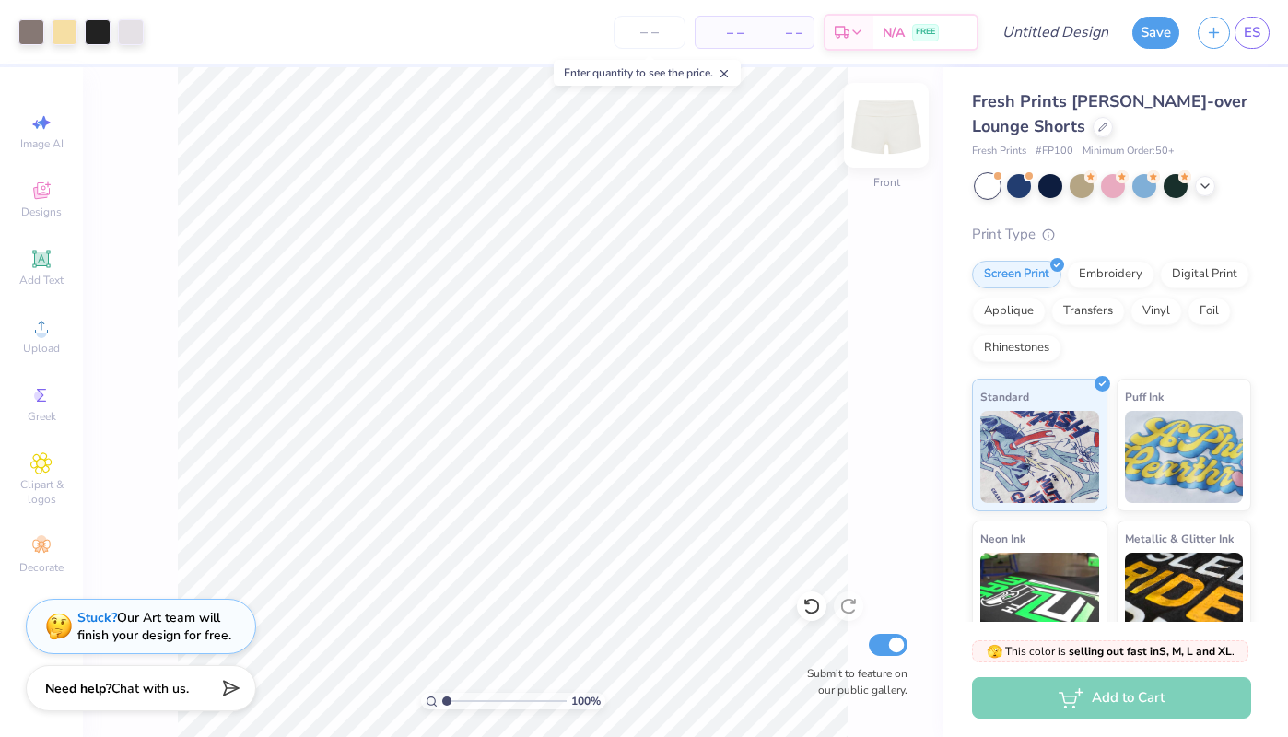
click at [873, 119] on img at bounding box center [887, 125] width 74 height 74
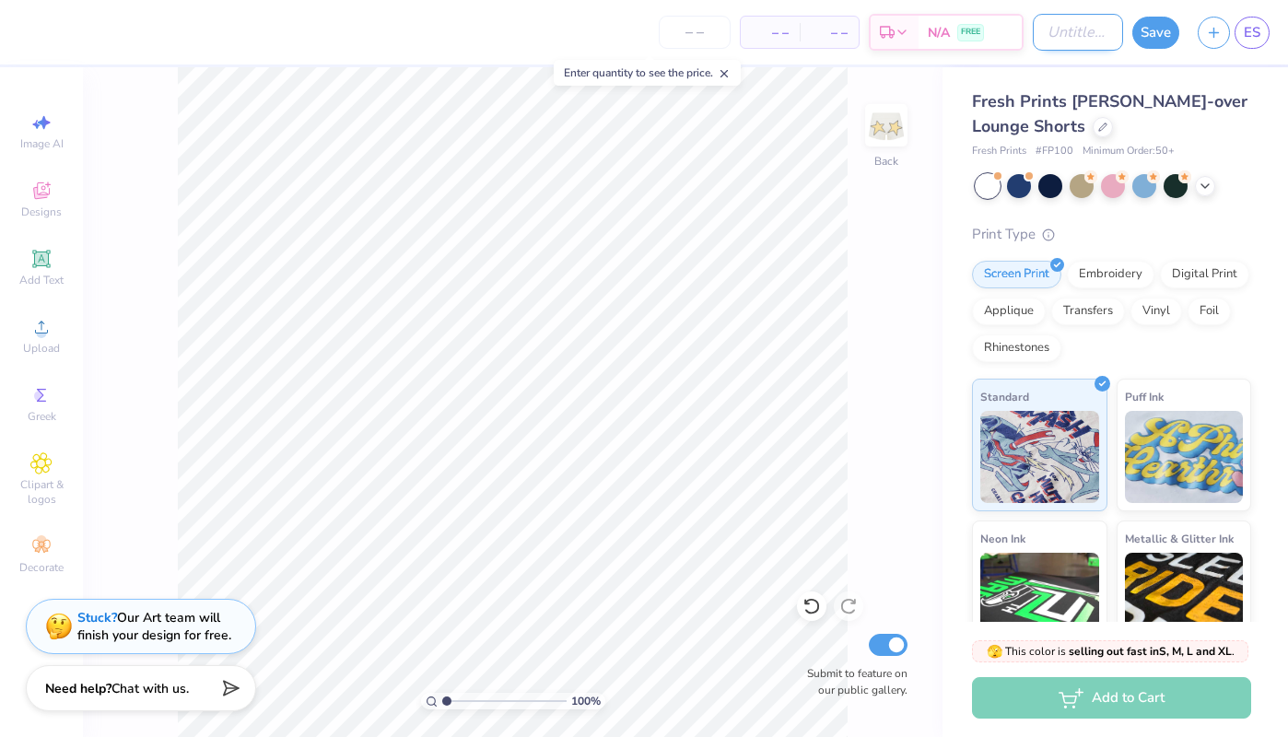
click at [1080, 34] on input "Design Title" at bounding box center [1078, 32] width 90 height 37
type input "Star bottom groovy theta bottoms"
click at [1168, 39] on button "Save" at bounding box center [1156, 30] width 47 height 32
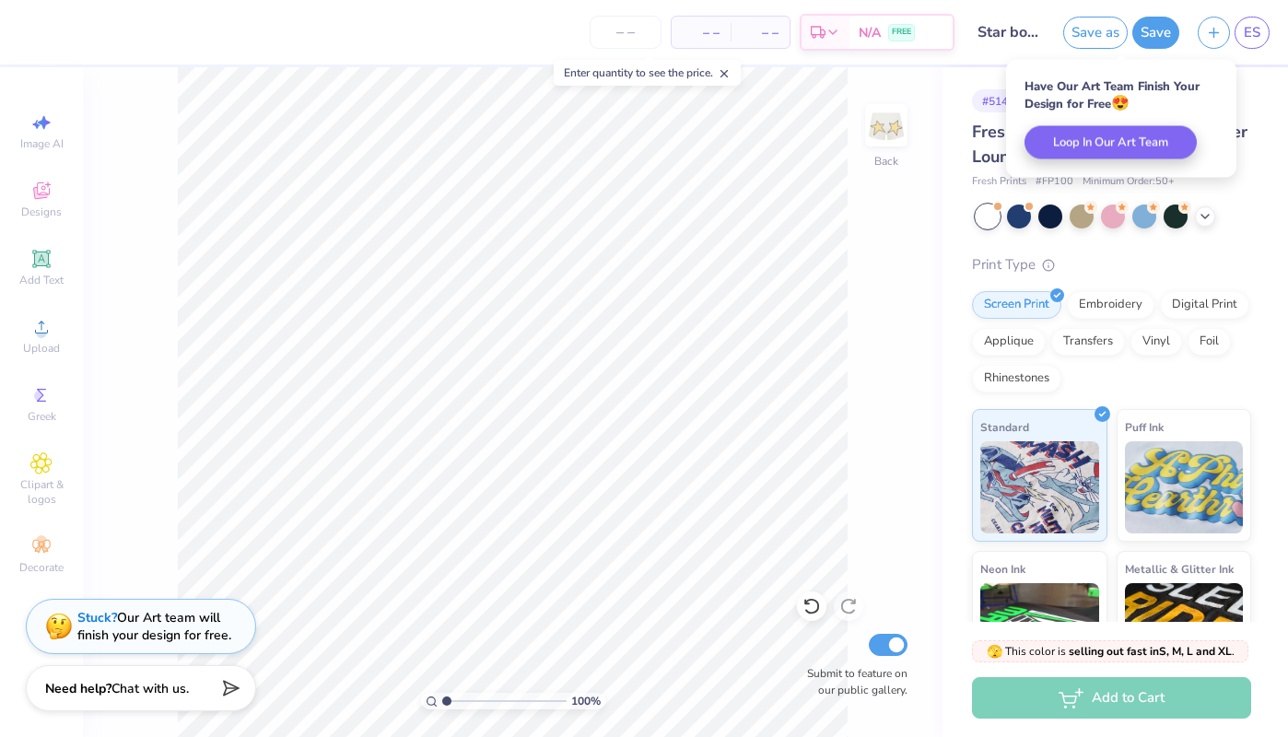
click at [891, 643] on input "Submit to feature on our public gallery." at bounding box center [888, 645] width 39 height 22
checkbox input "false"
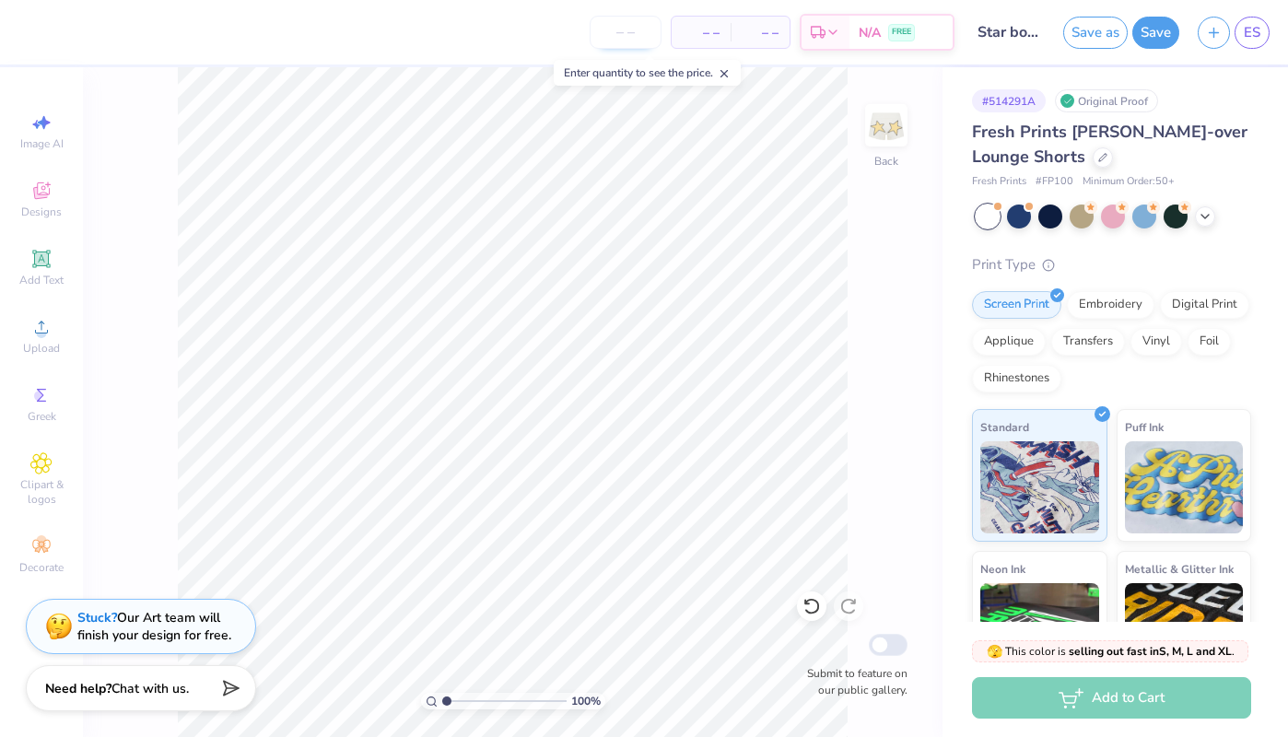
click at [646, 37] on input "number" at bounding box center [626, 32] width 72 height 33
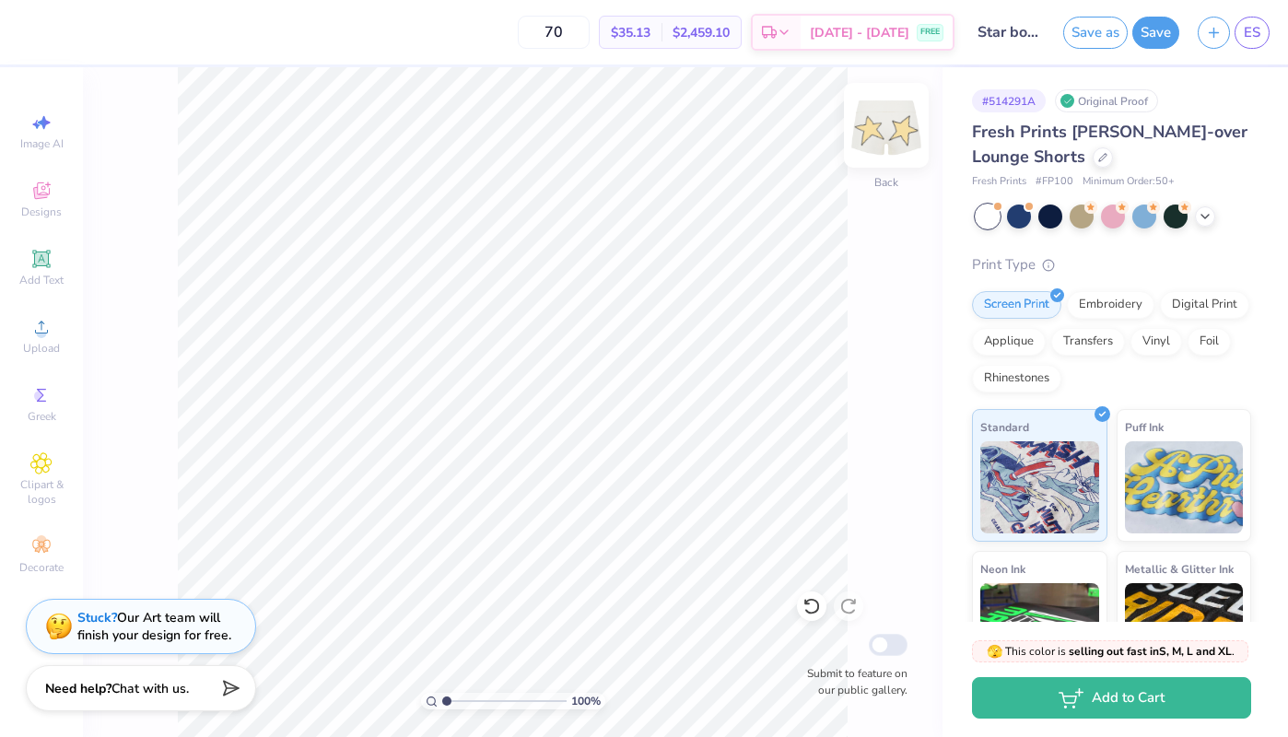
type input "70"
click at [890, 138] on img at bounding box center [887, 125] width 74 height 74
click at [890, 138] on img at bounding box center [886, 125] width 37 height 37
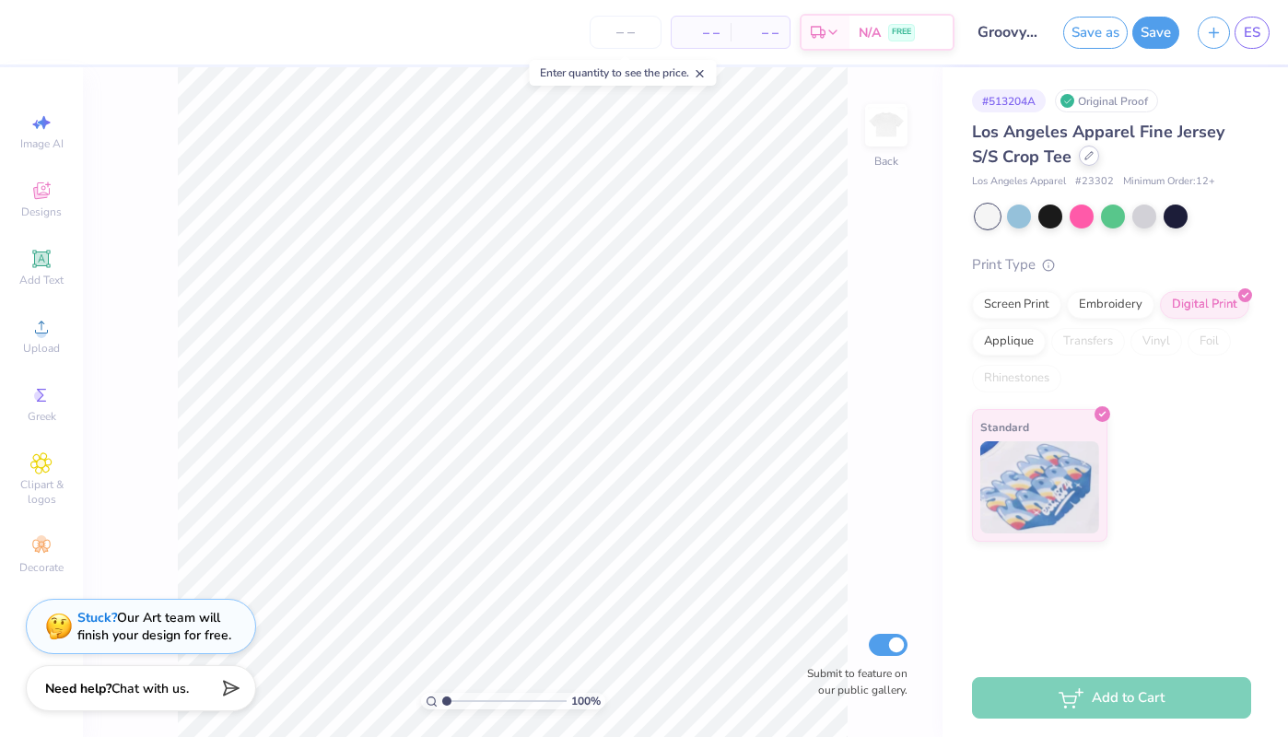
click at [1091, 157] on icon at bounding box center [1089, 155] width 9 height 9
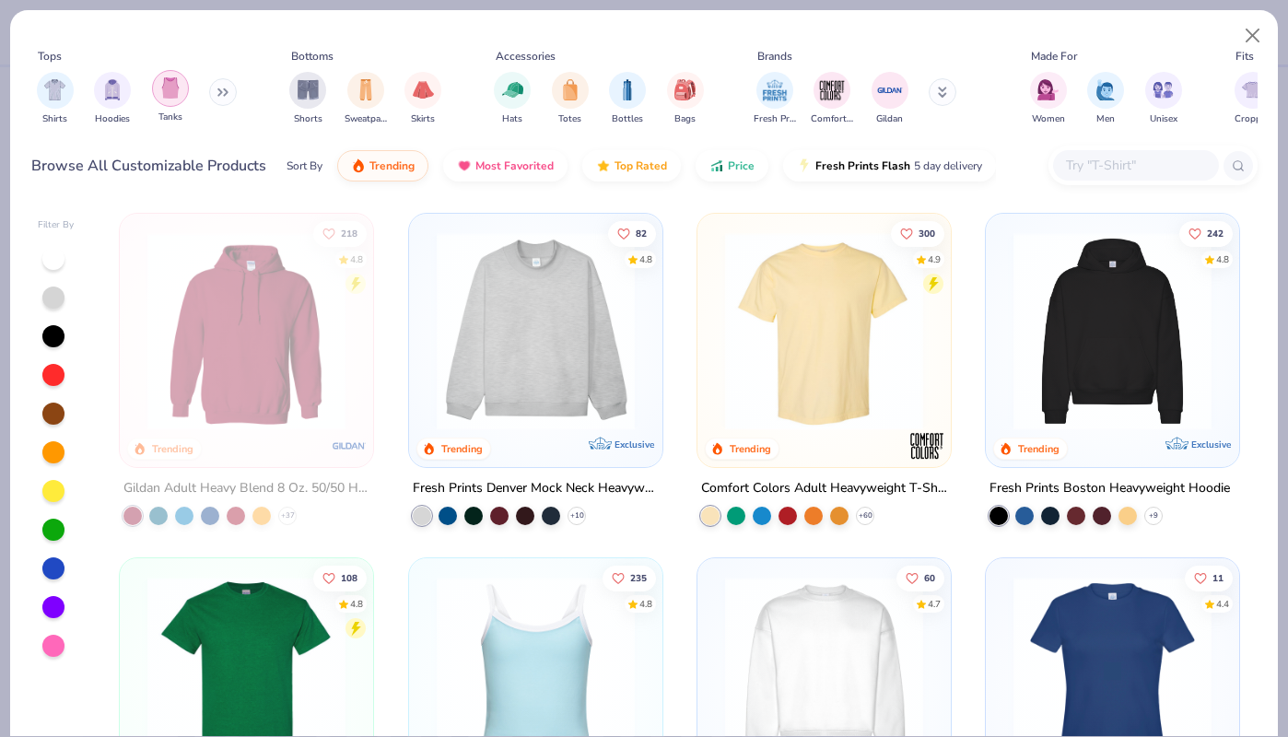
click at [173, 97] on img "filter for Tanks" at bounding box center [170, 87] width 20 height 21
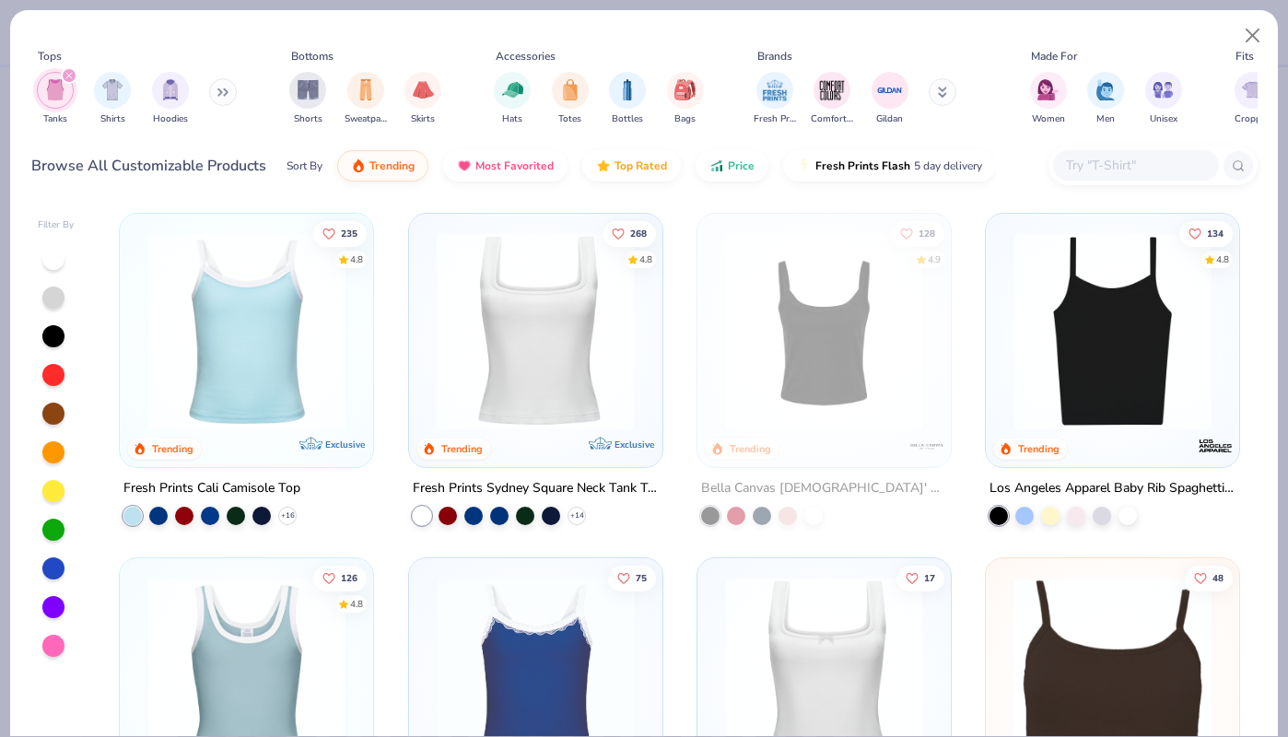
click at [497, 351] on img at bounding box center [536, 331] width 217 height 198
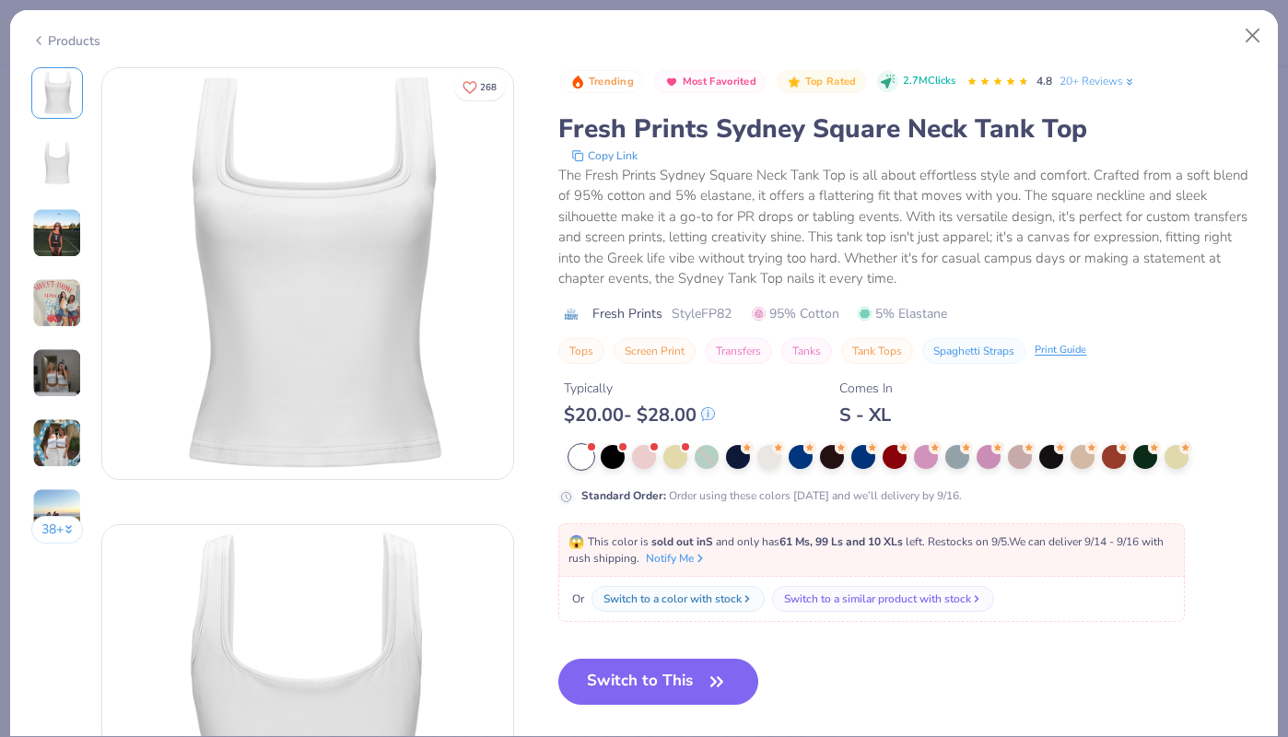
click at [663, 691] on button "Switch to This" at bounding box center [659, 682] width 200 height 46
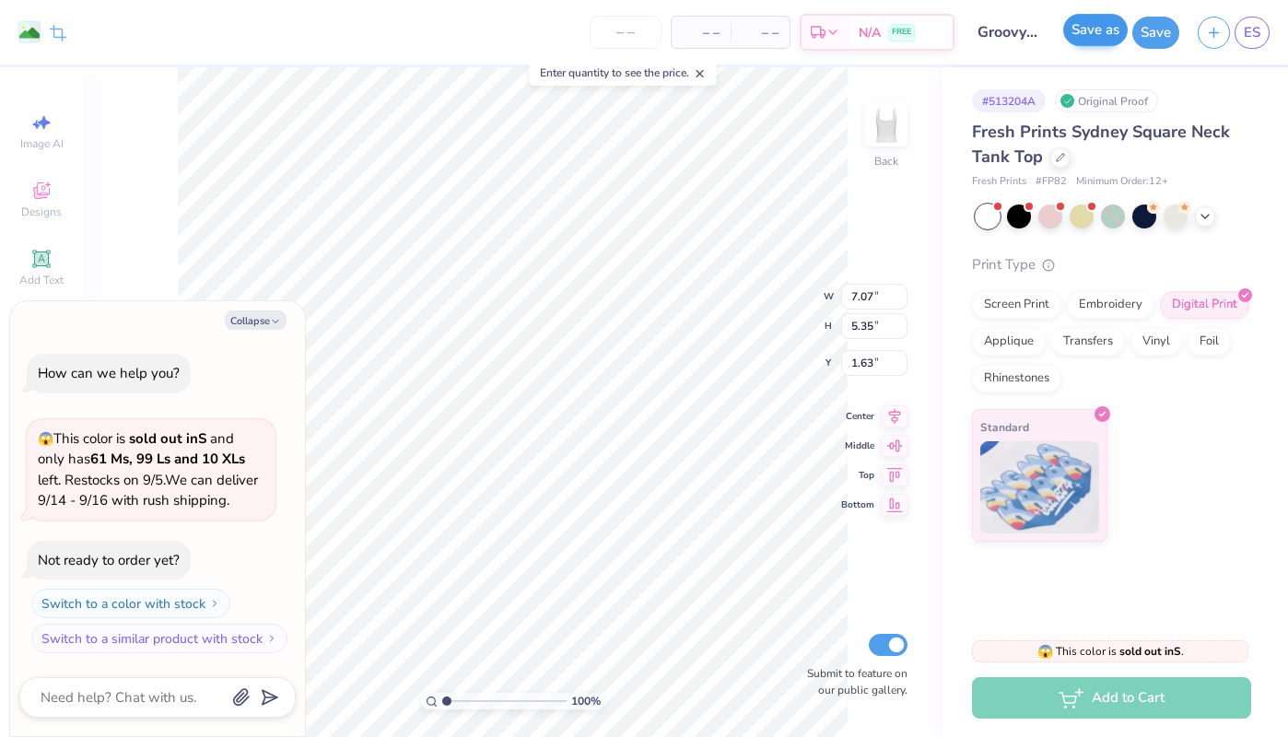
click at [1090, 36] on button "Save as" at bounding box center [1096, 30] width 65 height 32
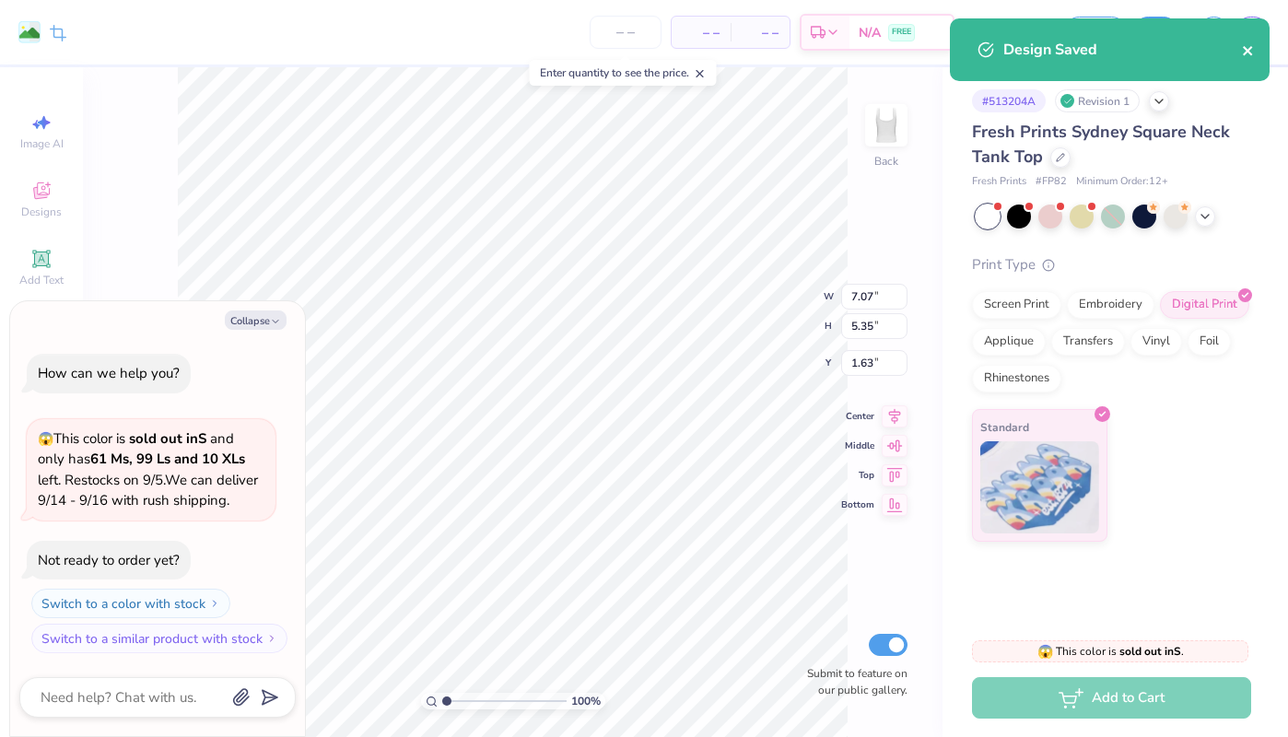
click at [1252, 54] on icon "close" at bounding box center [1247, 50] width 9 height 9
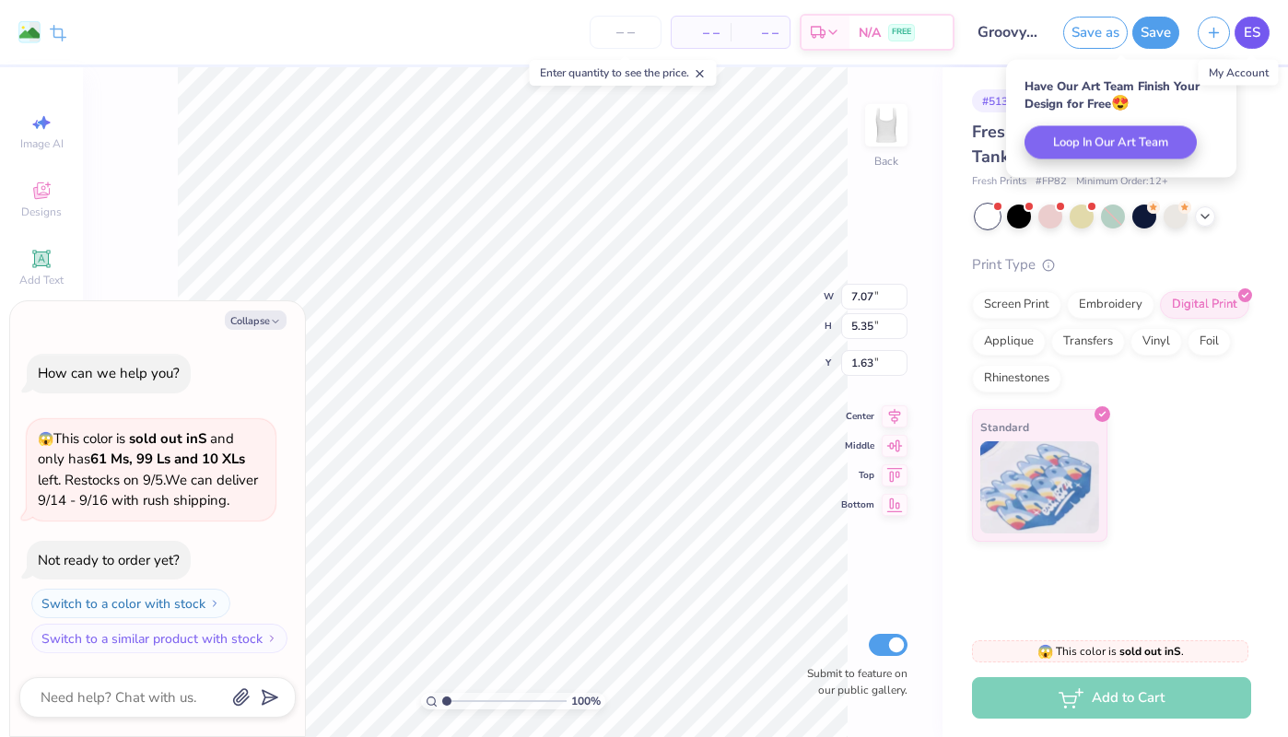
click at [1250, 37] on span "ES" at bounding box center [1252, 32] width 17 height 21
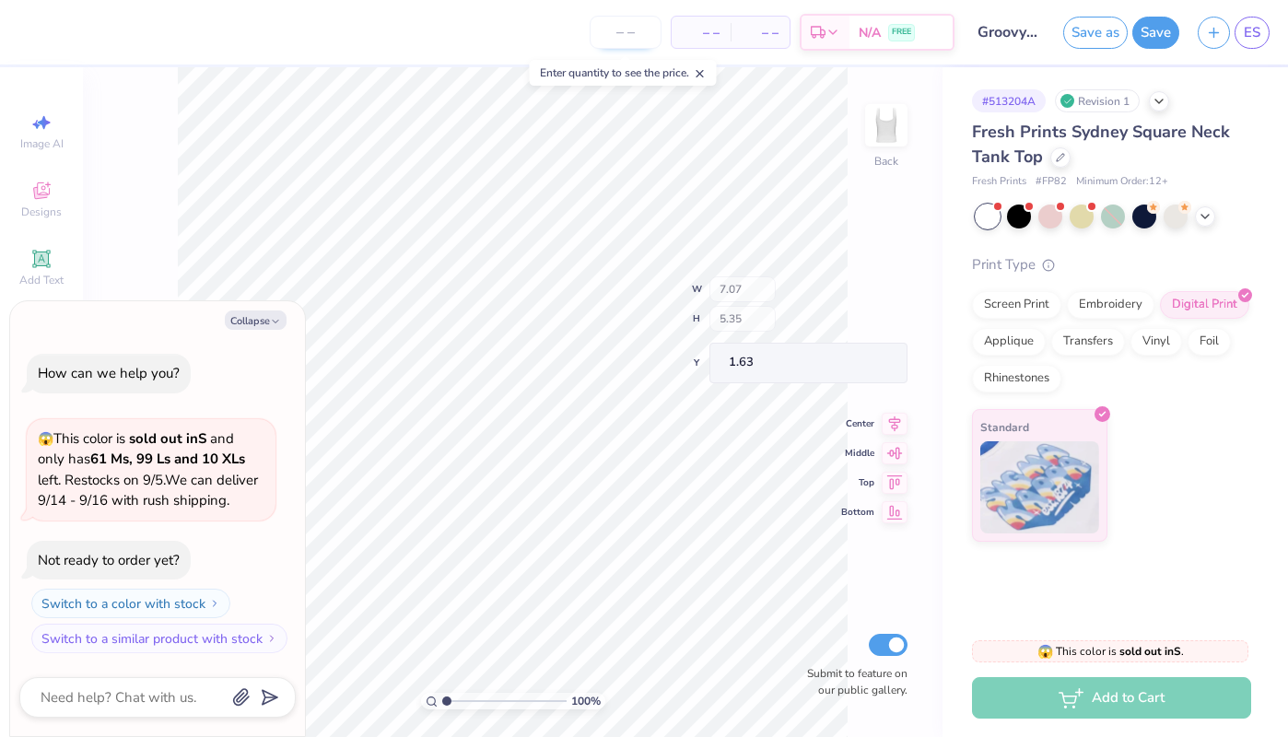
type textarea "x"
drag, startPoint x: 446, startPoint y: 703, endPoint x: 458, endPoint y: 703, distance: 12.0
click at [458, 703] on input "range" at bounding box center [504, 701] width 124 height 17
drag, startPoint x: 457, startPoint y: 701, endPoint x: 446, endPoint y: 703, distance: 11.2
type input "1"
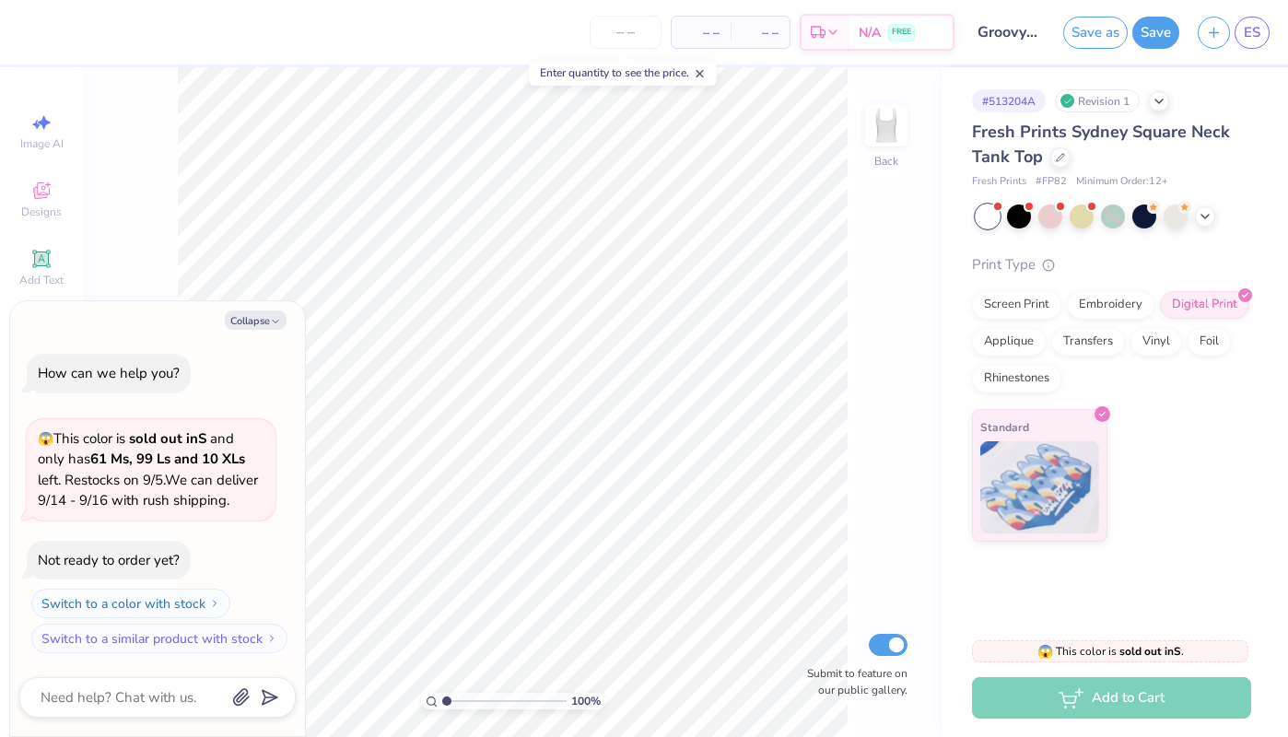
click at [446, 703] on input "range" at bounding box center [504, 701] width 124 height 17
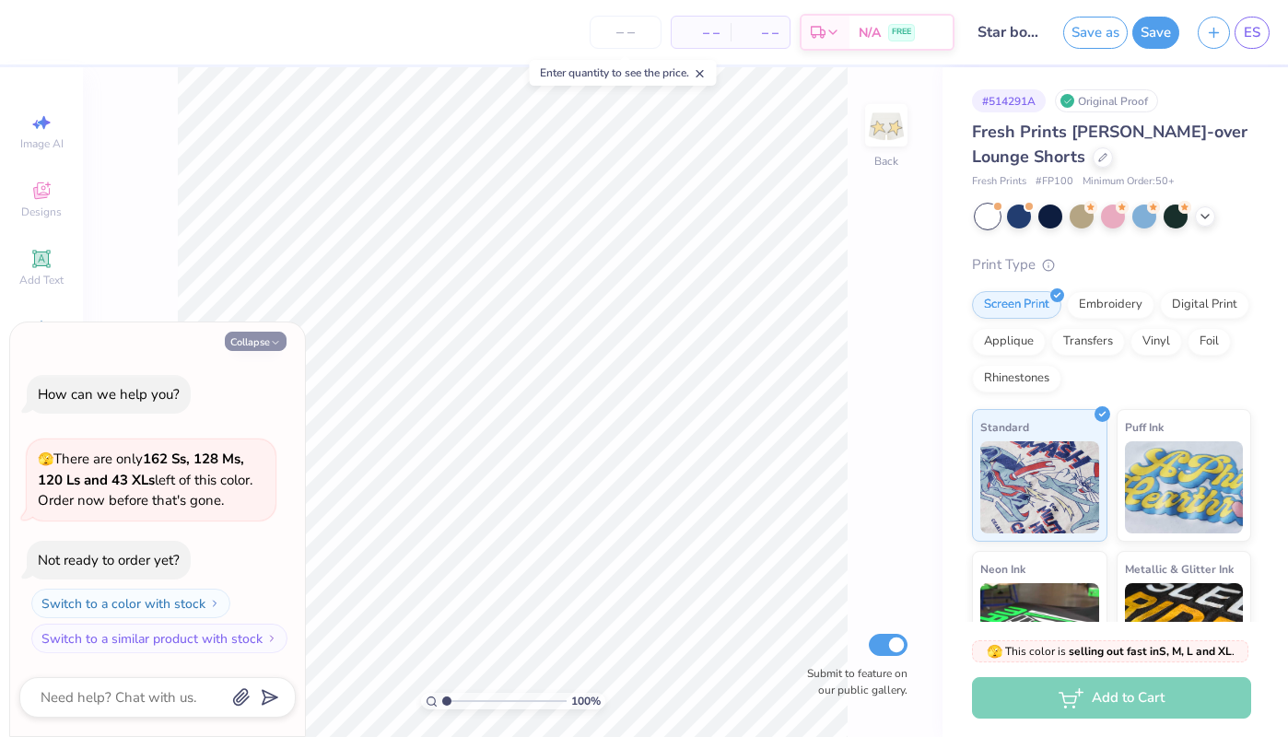
click at [230, 336] on button "Collapse" at bounding box center [256, 341] width 62 height 19
type textarea "x"
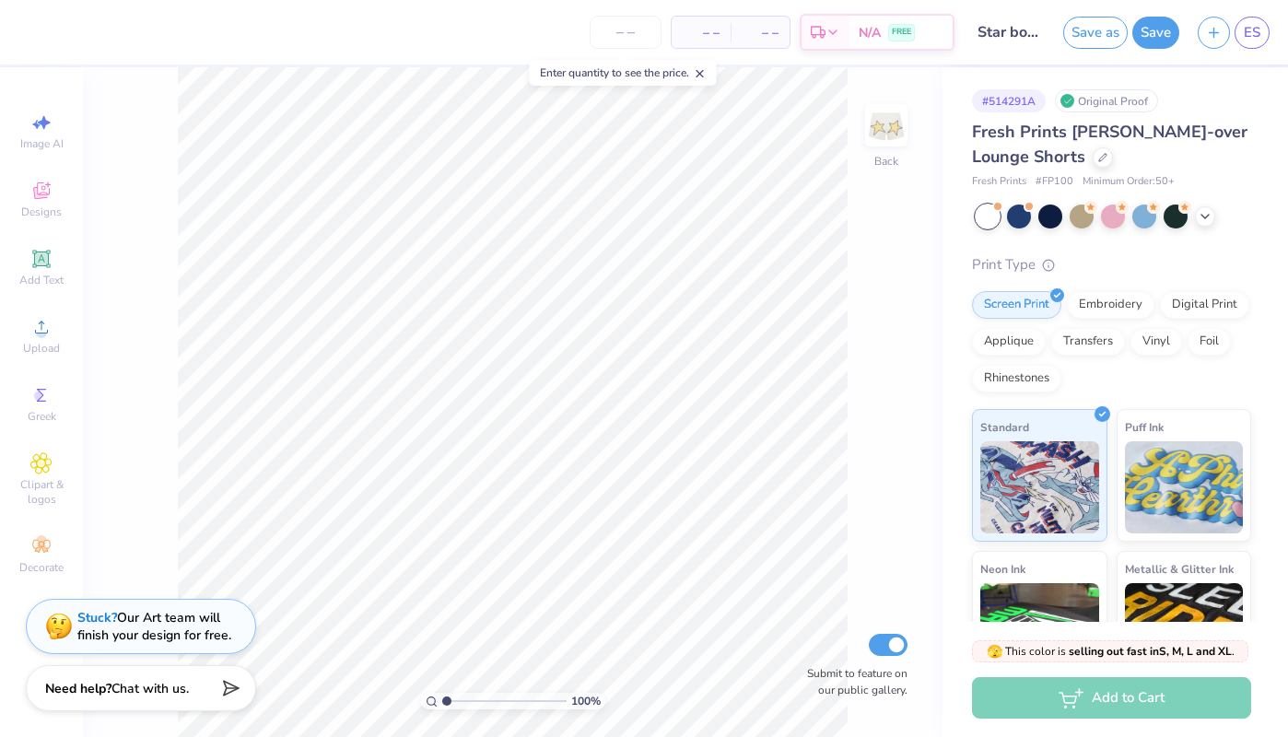
drag, startPoint x: 973, startPoint y: 219, endPoint x: 953, endPoint y: 208, distance: 23.1
click at [966, 215] on div "# 514291A Original Proof Fresh Prints [PERSON_NAME]-over Lounge Shorts Fresh Pr…" at bounding box center [1116, 446] width 346 height 758
click at [883, 133] on img at bounding box center [887, 125] width 74 height 74
